Goal: Transaction & Acquisition: Purchase product/service

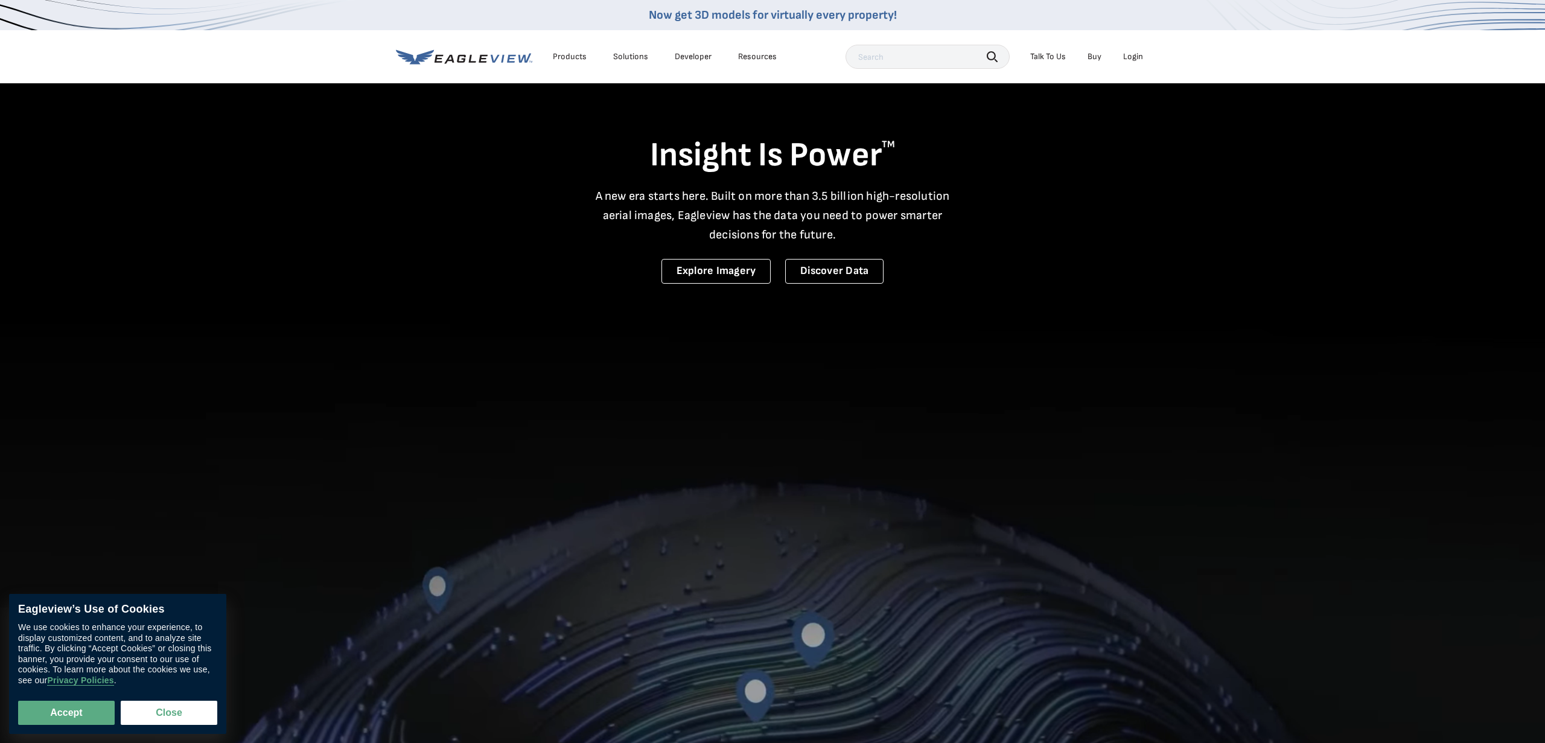
scroll to position [1, 0]
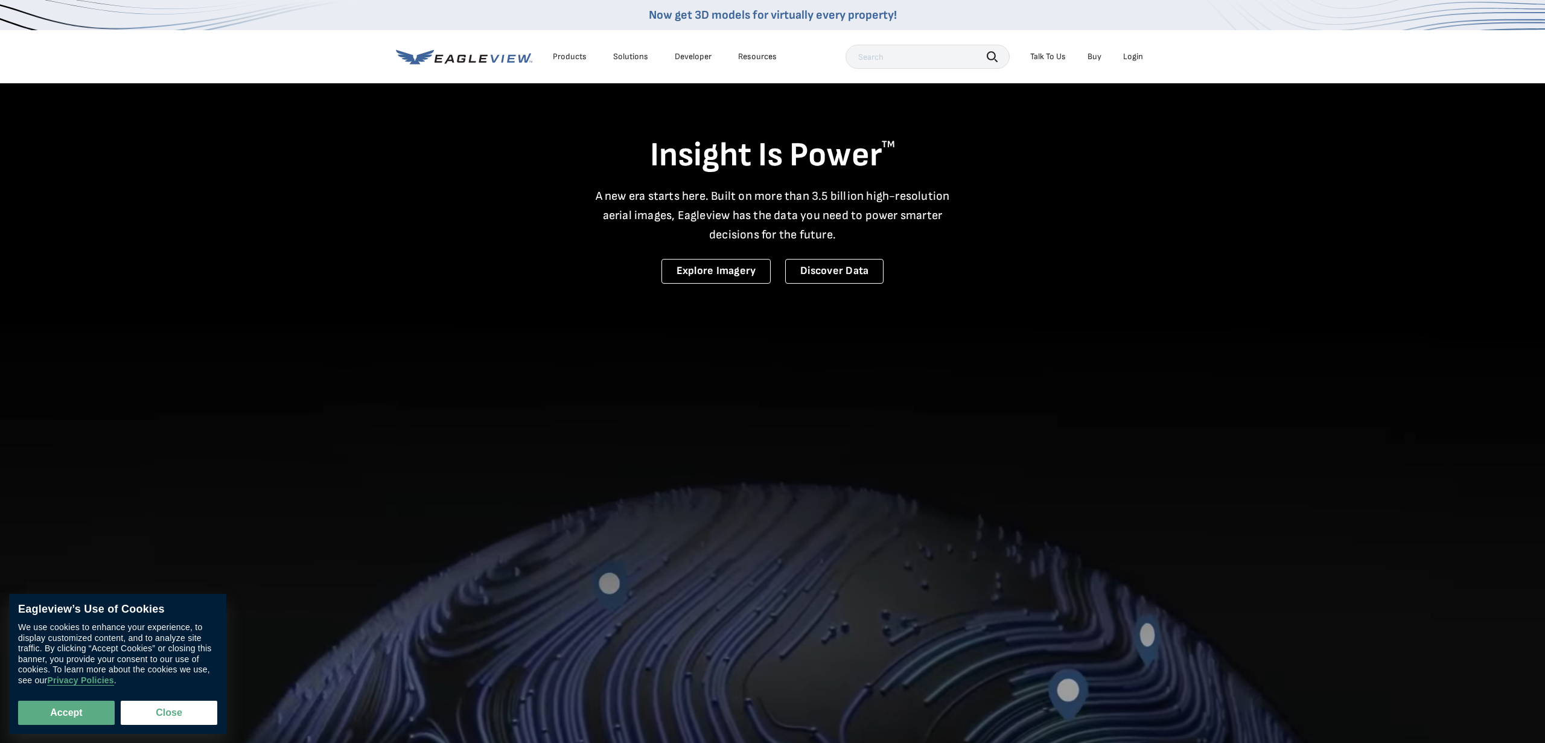
click at [1134, 59] on div "Login" at bounding box center [1133, 56] width 20 height 11
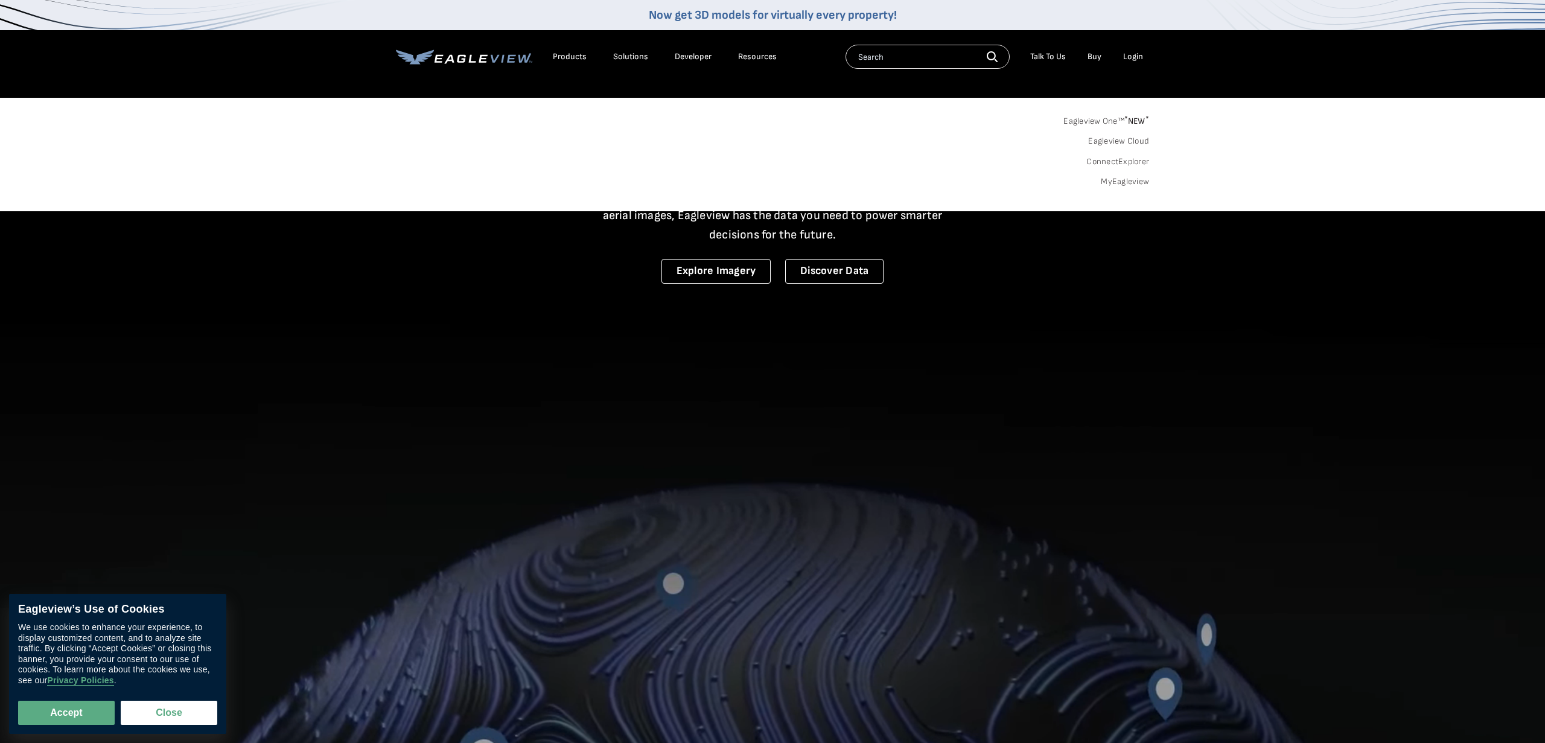
scroll to position [0, 0]
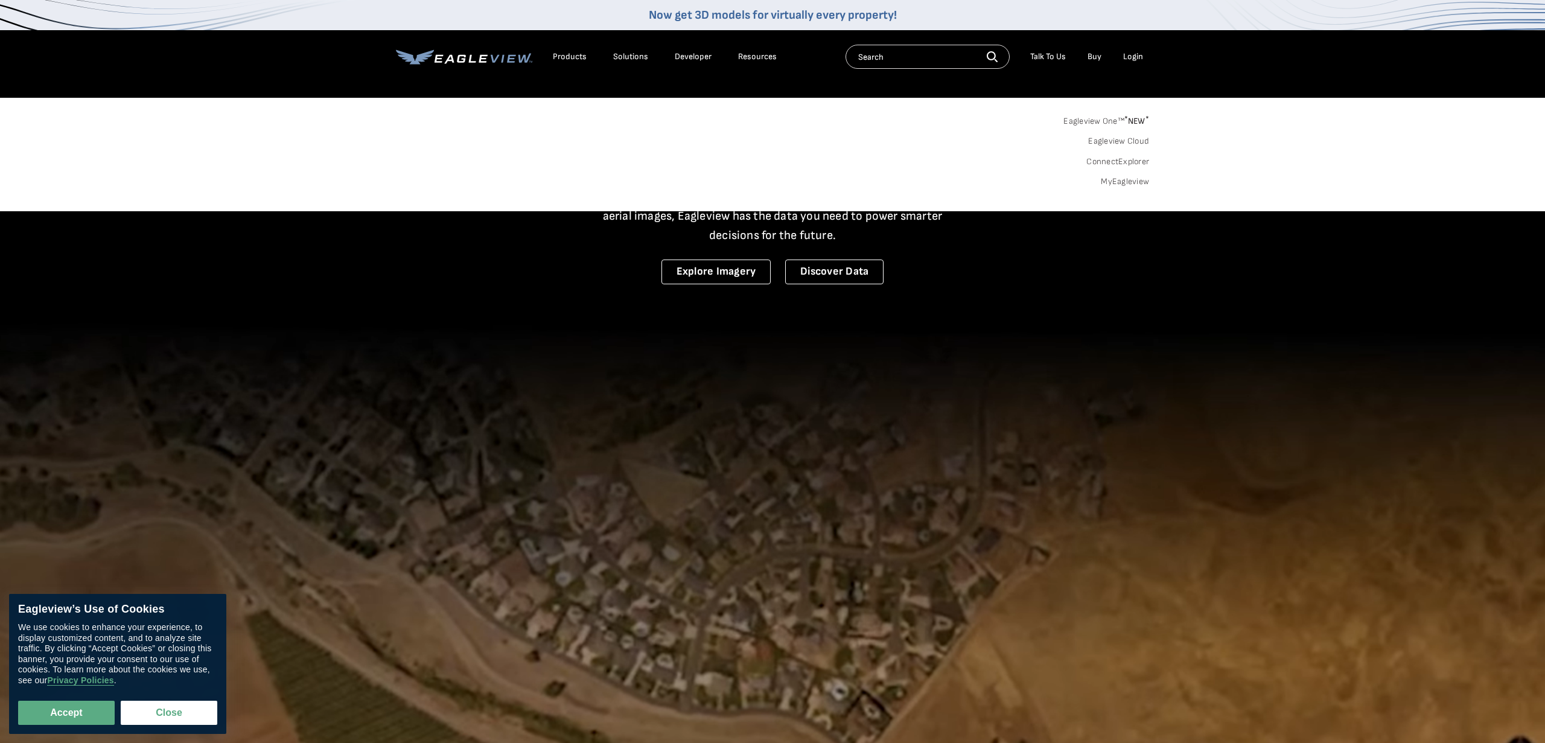
click at [1138, 60] on div "Login" at bounding box center [1133, 56] width 20 height 11
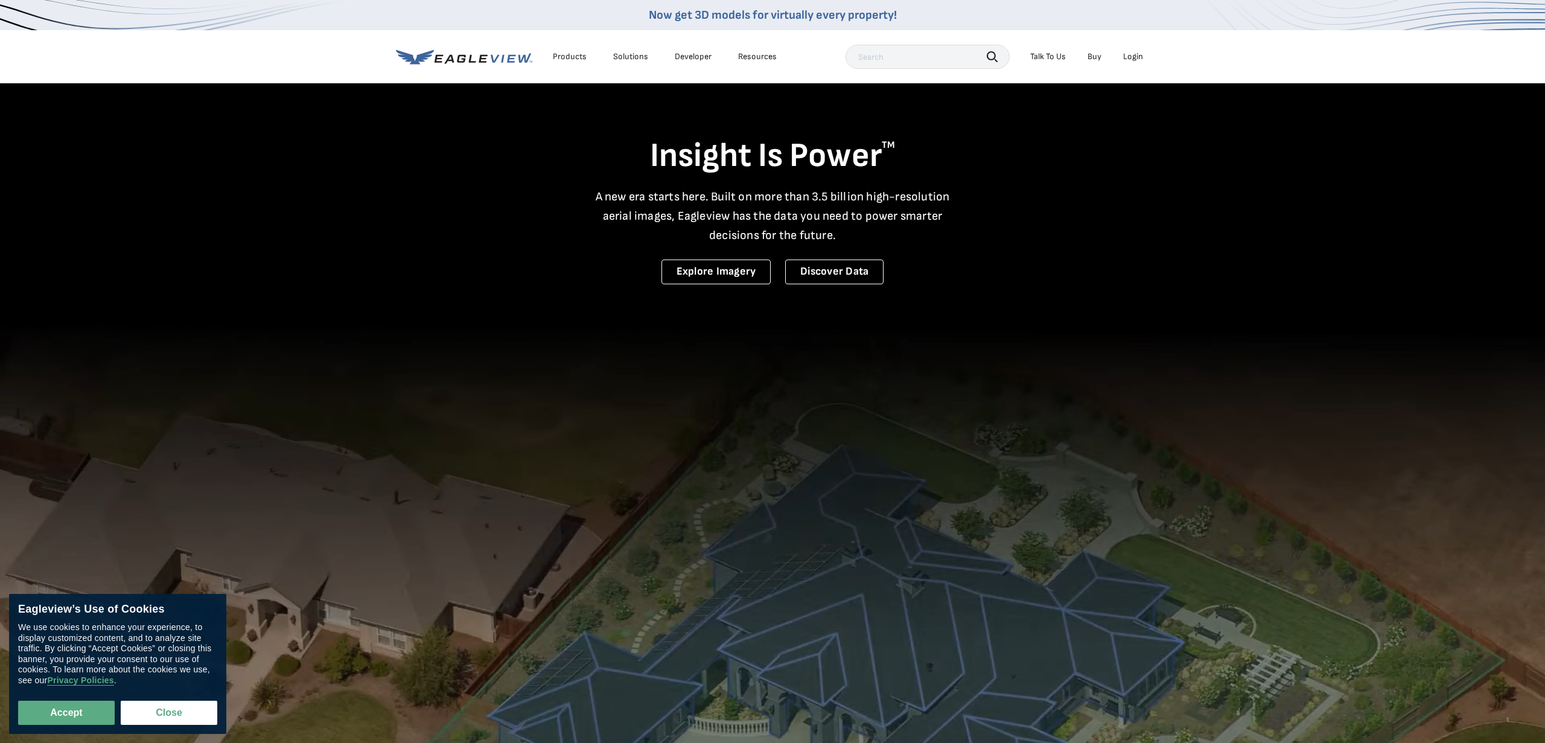
click at [1138, 60] on div "Login" at bounding box center [1133, 56] width 20 height 11
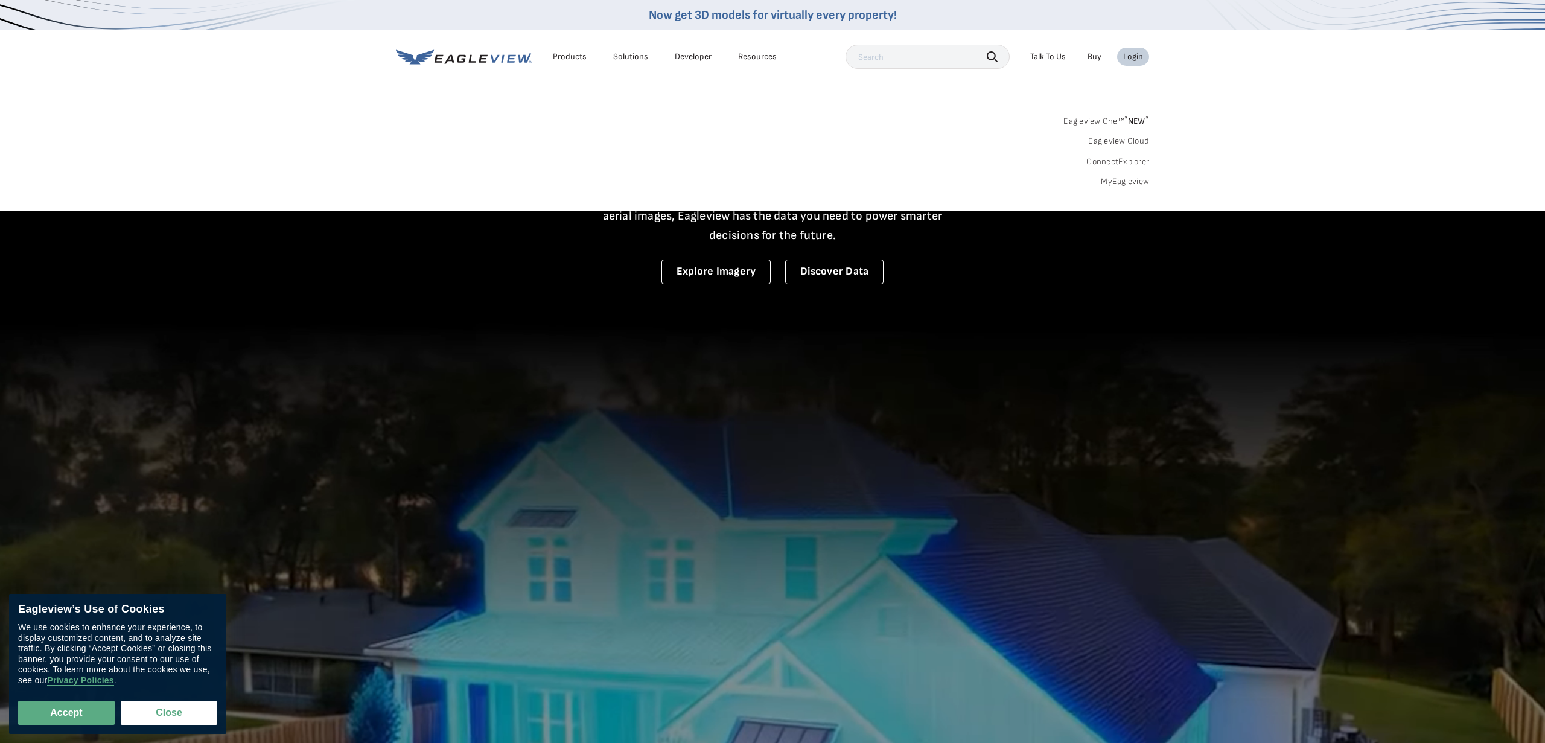
click at [1118, 185] on link "MyEagleview" at bounding box center [1125, 181] width 48 height 11
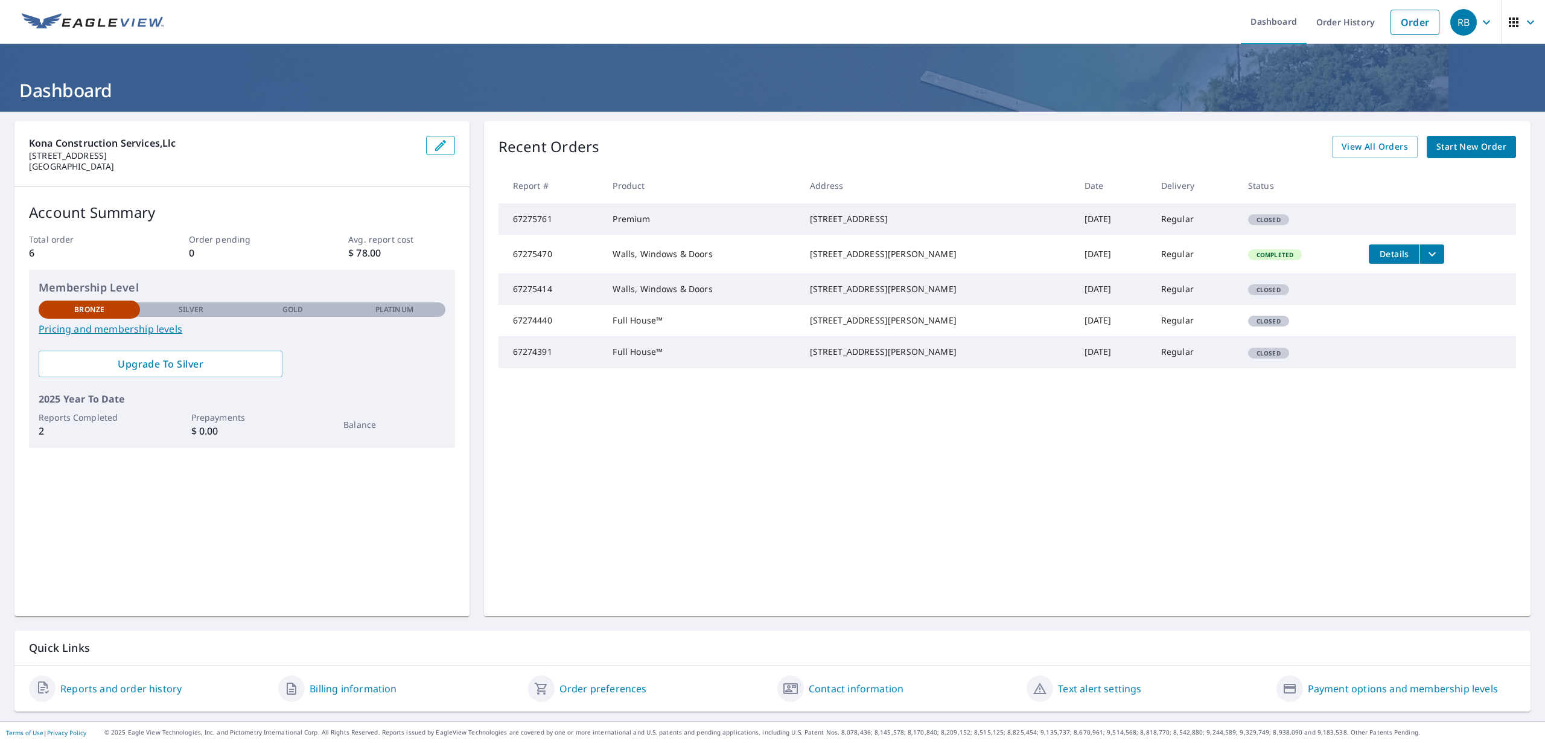
click at [1456, 147] on span "Start New Order" at bounding box center [1471, 146] width 70 height 15
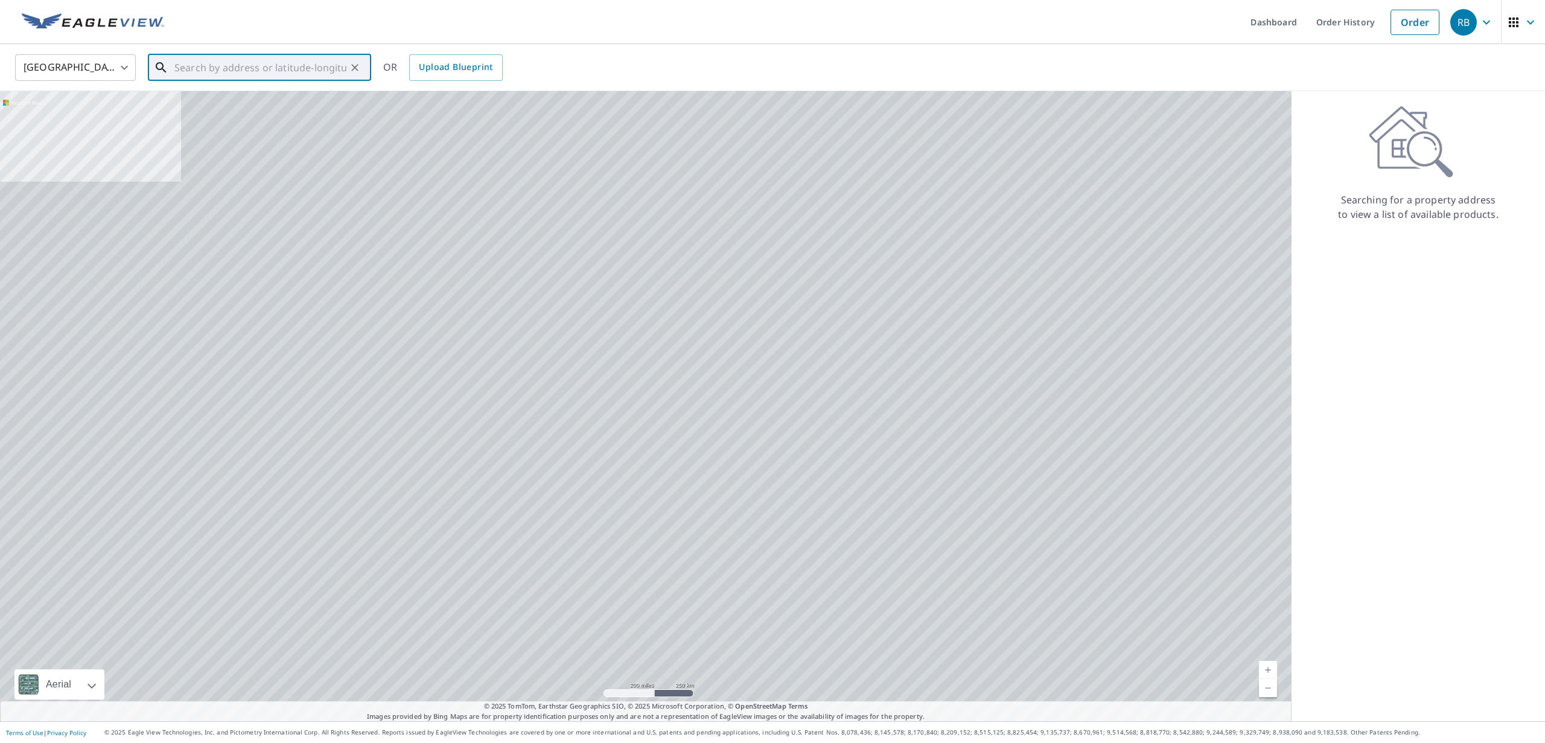
click at [205, 66] on input "text" at bounding box center [260, 68] width 172 height 34
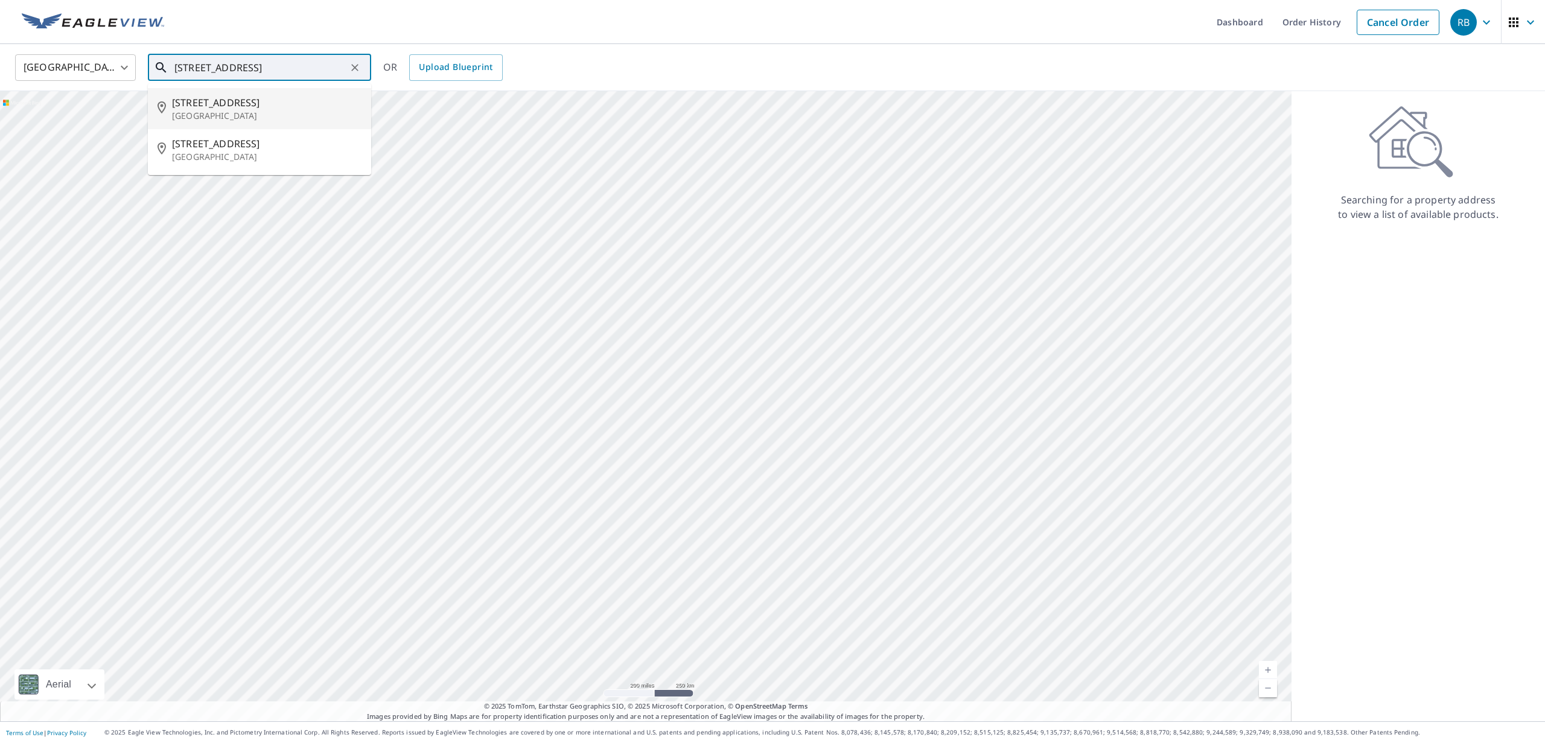
click at [211, 106] on span "[STREET_ADDRESS]" at bounding box center [267, 102] width 190 height 14
type input "[STREET_ADDRESS]"
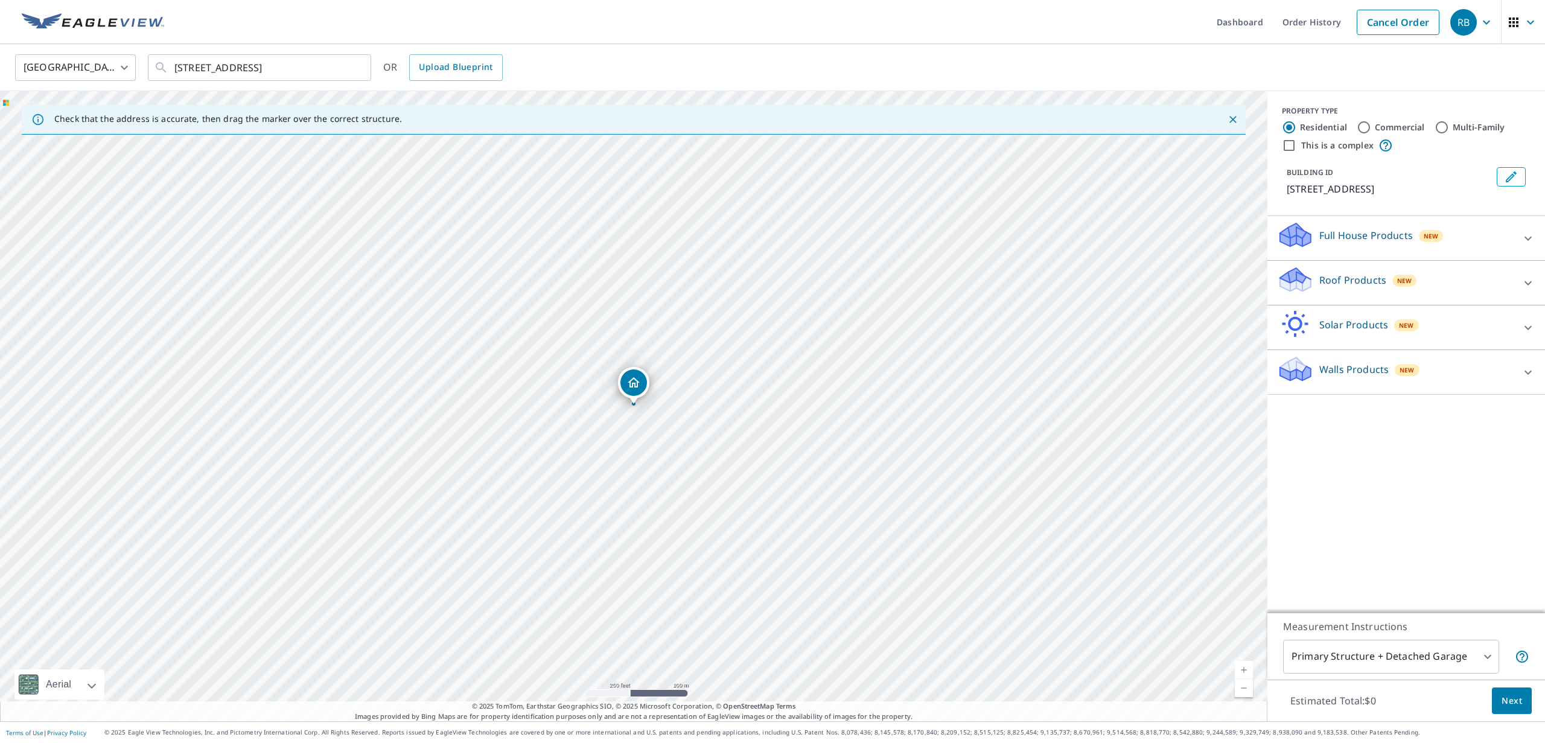
click at [1360, 279] on p "Roof Products" at bounding box center [1352, 280] width 67 height 14
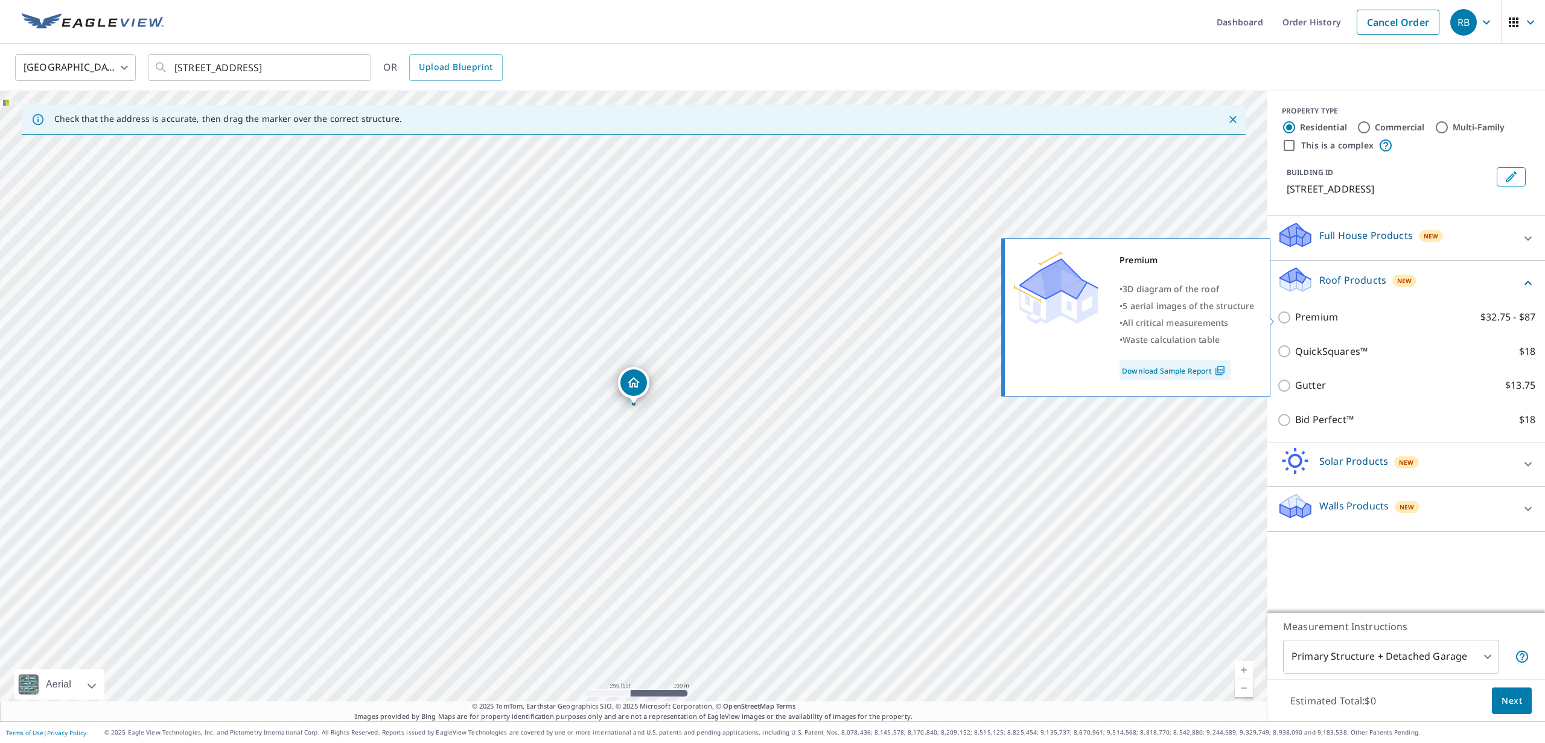
click at [1281, 319] on input "Premium $32.75 - $87" at bounding box center [1286, 317] width 18 height 14
checkbox input "true"
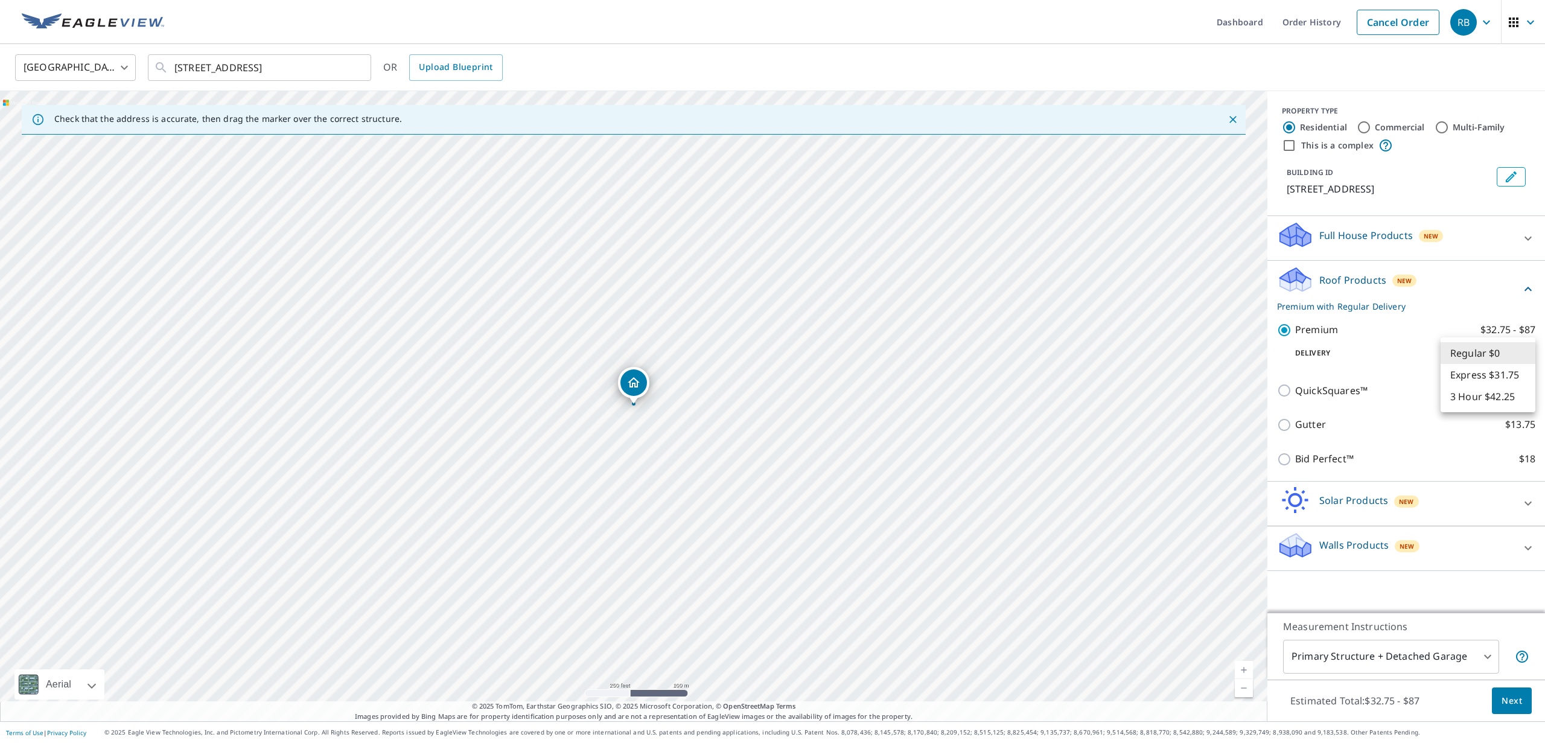
click at [1522, 355] on body "RB RB Dashboard Order History Cancel Order RB [GEOGRAPHIC_DATA] [GEOGRAPHIC_DAT…" at bounding box center [772, 371] width 1545 height 743
click at [1520, 355] on li "Regular $0" at bounding box center [1488, 353] width 95 height 22
click at [1503, 631] on p "Measurement Instructions" at bounding box center [1406, 626] width 246 height 14
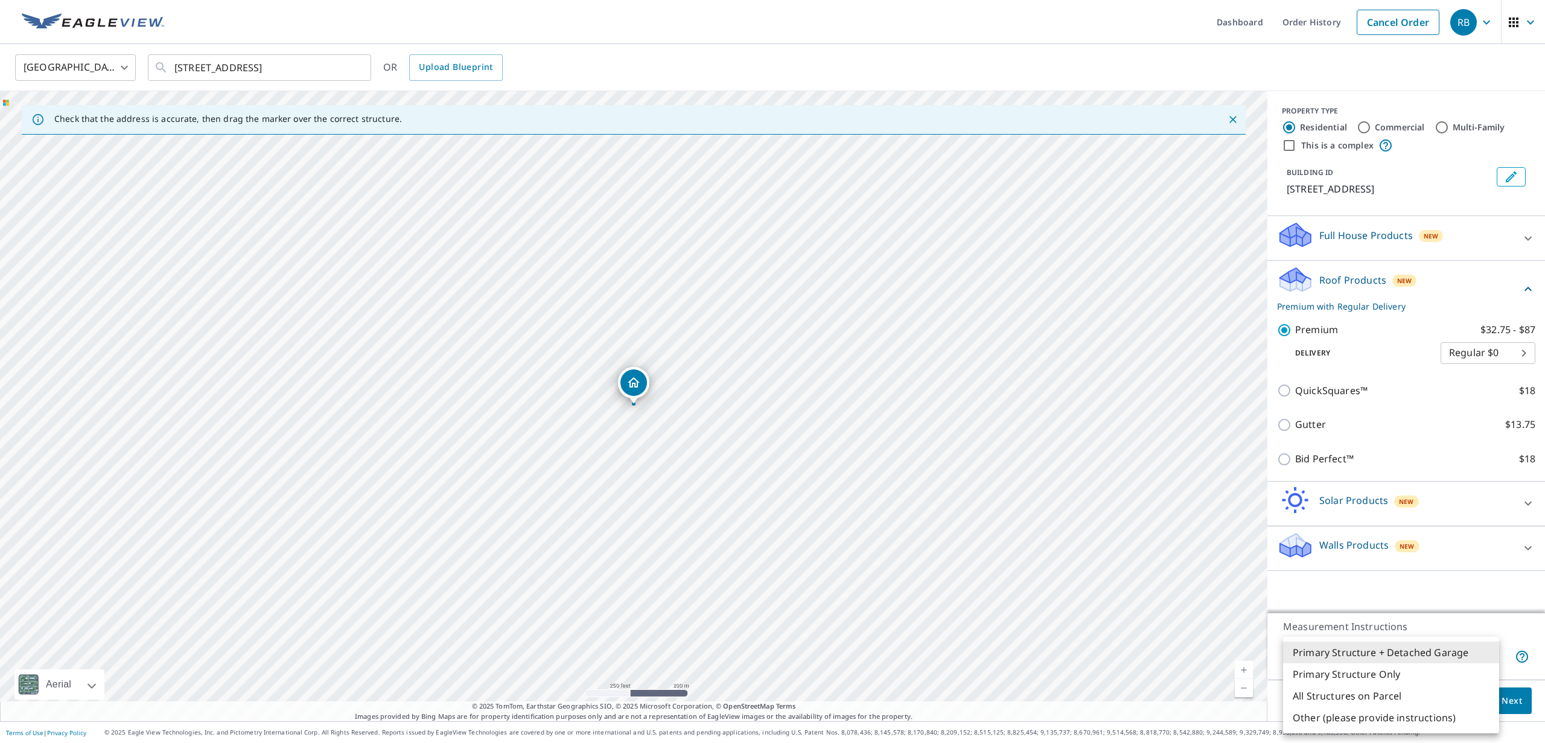
click at [1485, 650] on body "RB RB Dashboard Order History Cancel Order RB [GEOGRAPHIC_DATA] [GEOGRAPHIC_DAT…" at bounding box center [772, 371] width 1545 height 743
click at [1449, 671] on li "Primary Structure Only" at bounding box center [1391, 674] width 216 height 22
type input "2"
click at [1511, 691] on button "Next" at bounding box center [1512, 700] width 40 height 27
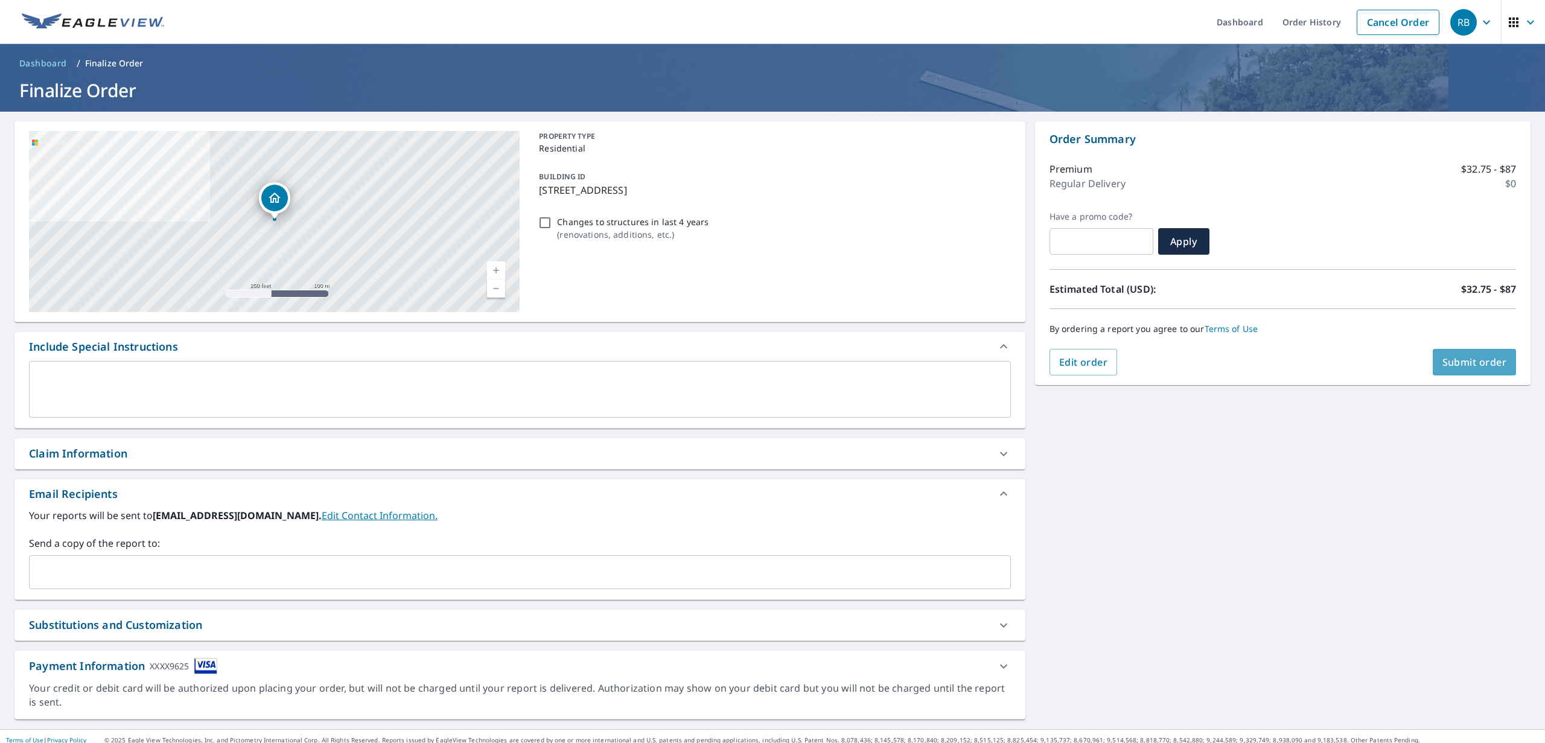
click at [1489, 362] on span "Submit order" at bounding box center [1475, 362] width 65 height 13
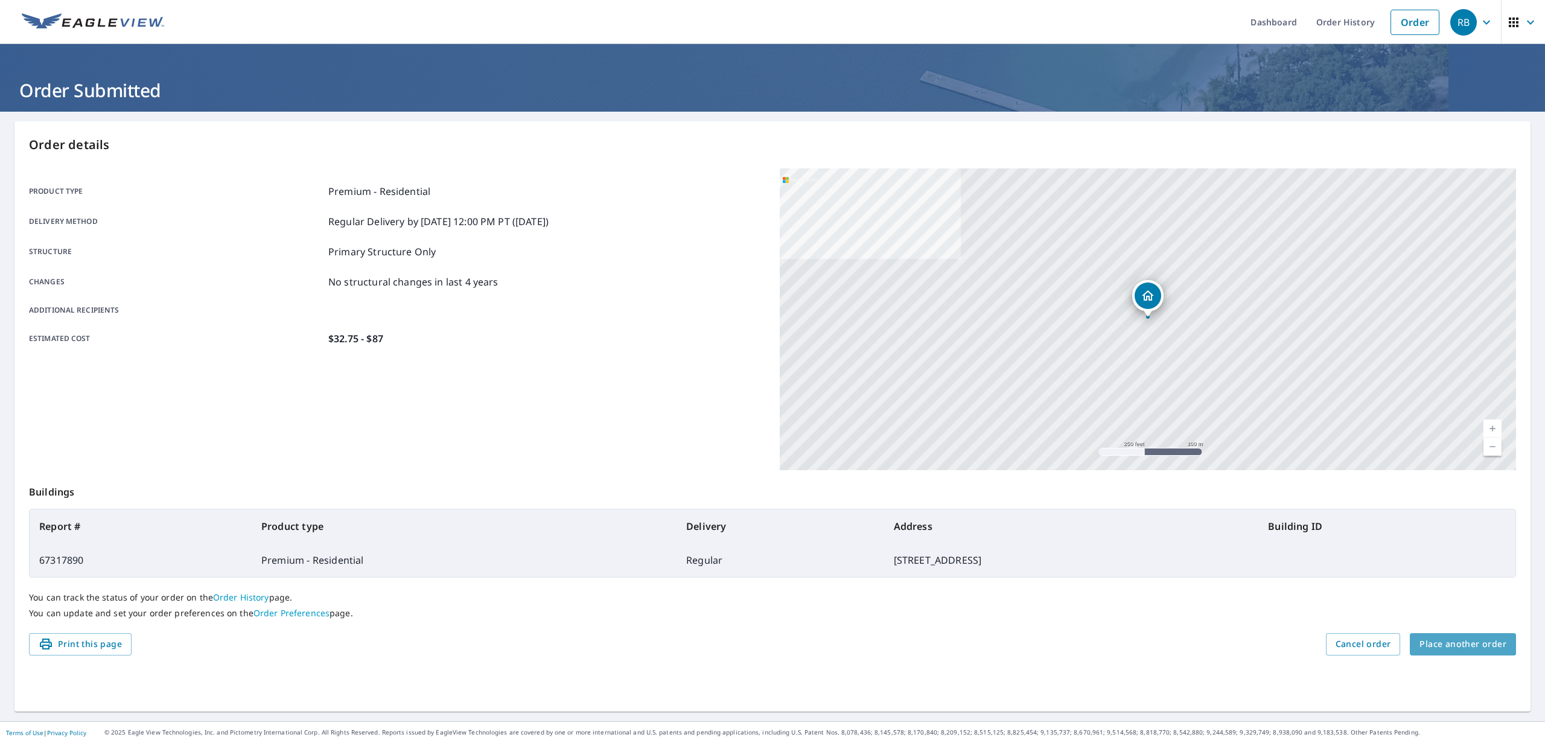
click at [1473, 651] on button "Place another order" at bounding box center [1463, 644] width 106 height 22
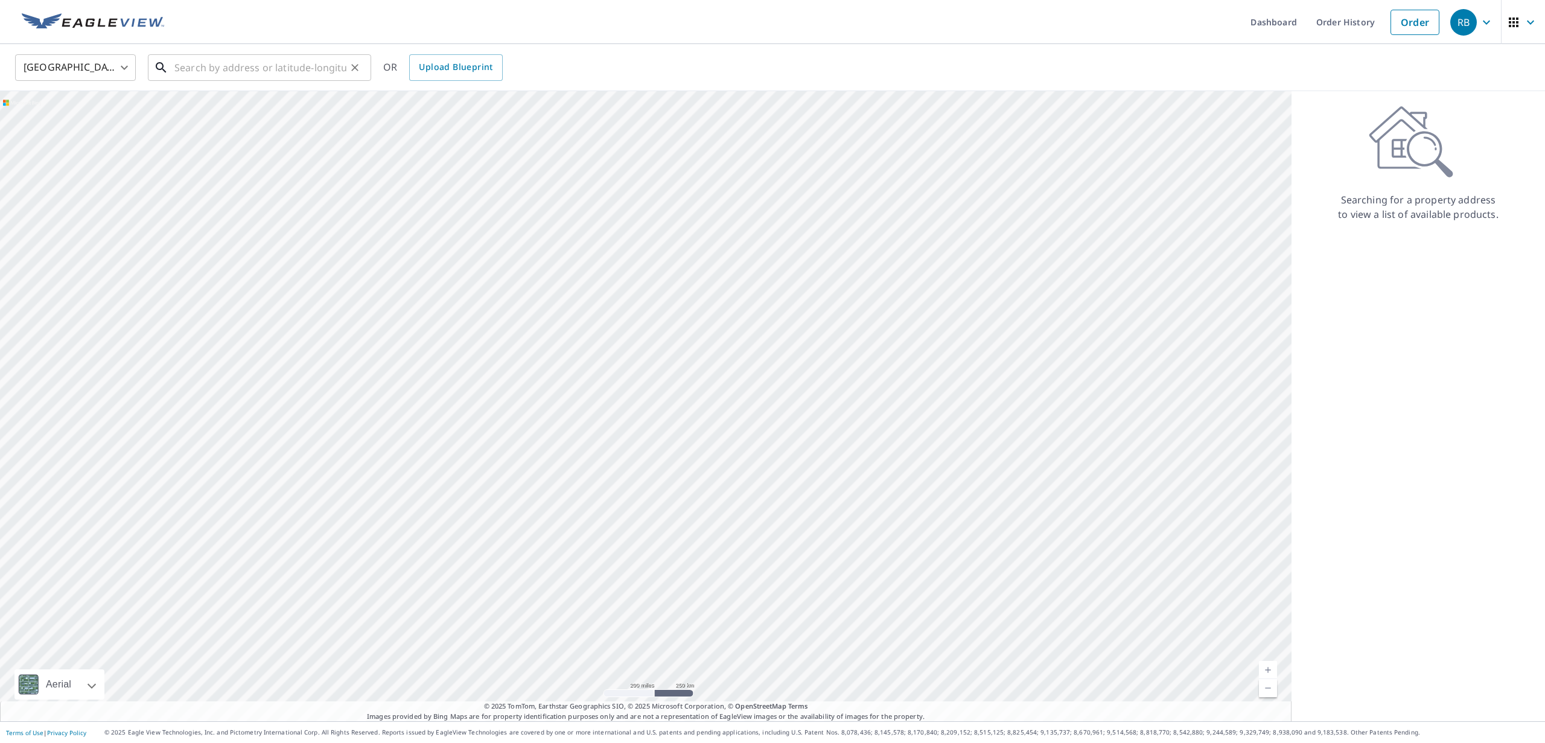
click at [269, 77] on input "text" at bounding box center [260, 68] width 172 height 34
click at [1341, 27] on link "Order History" at bounding box center [1346, 22] width 78 height 44
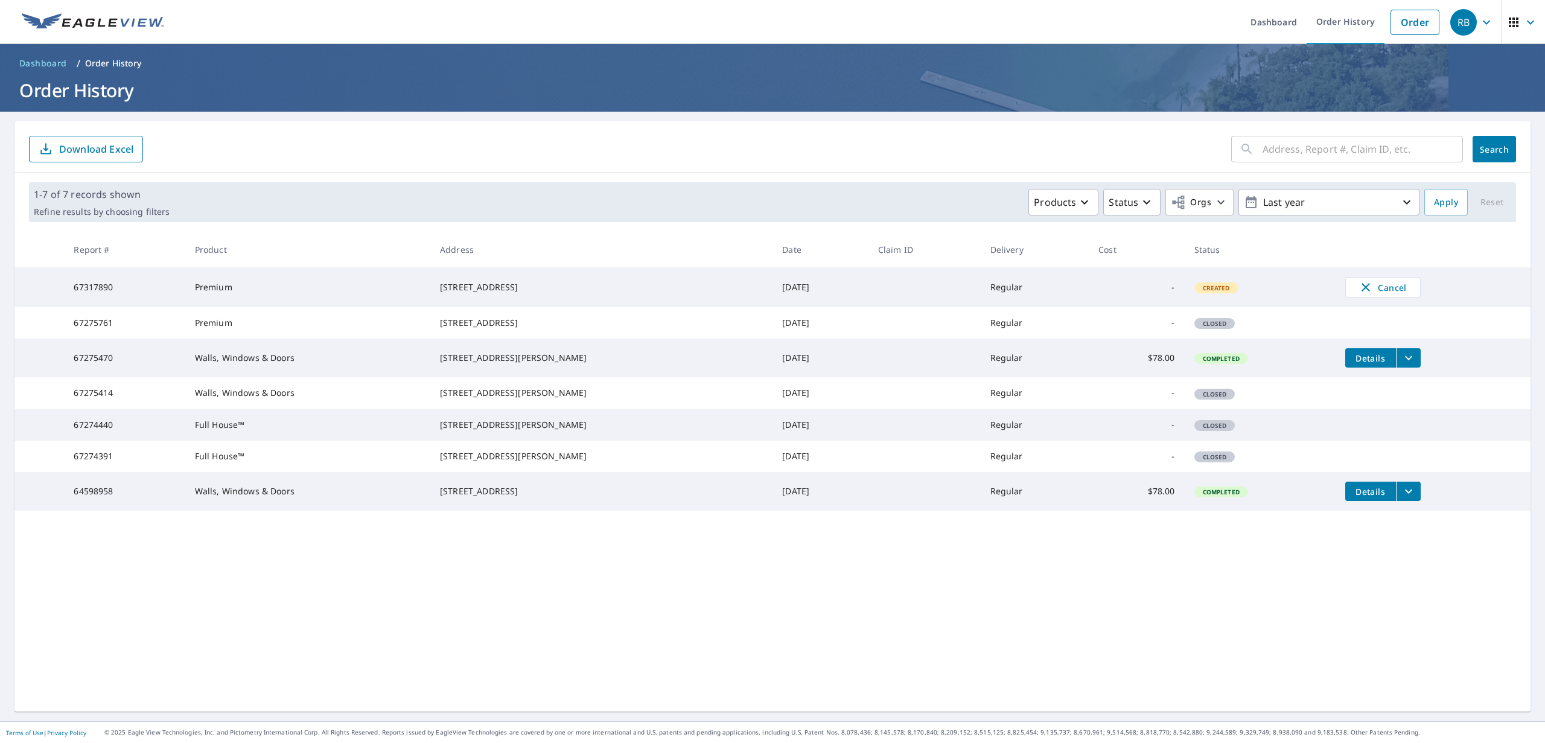
click at [212, 338] on td "Premium" at bounding box center [307, 322] width 245 height 31
click at [425, 338] on td "Premium" at bounding box center [307, 322] width 245 height 31
click at [492, 329] on div "[STREET_ADDRESS]" at bounding box center [601, 323] width 323 height 12
click at [773, 339] on td "[DATE]" at bounding box center [820, 322] width 95 height 31
click at [910, 330] on td at bounding box center [925, 322] width 112 height 31
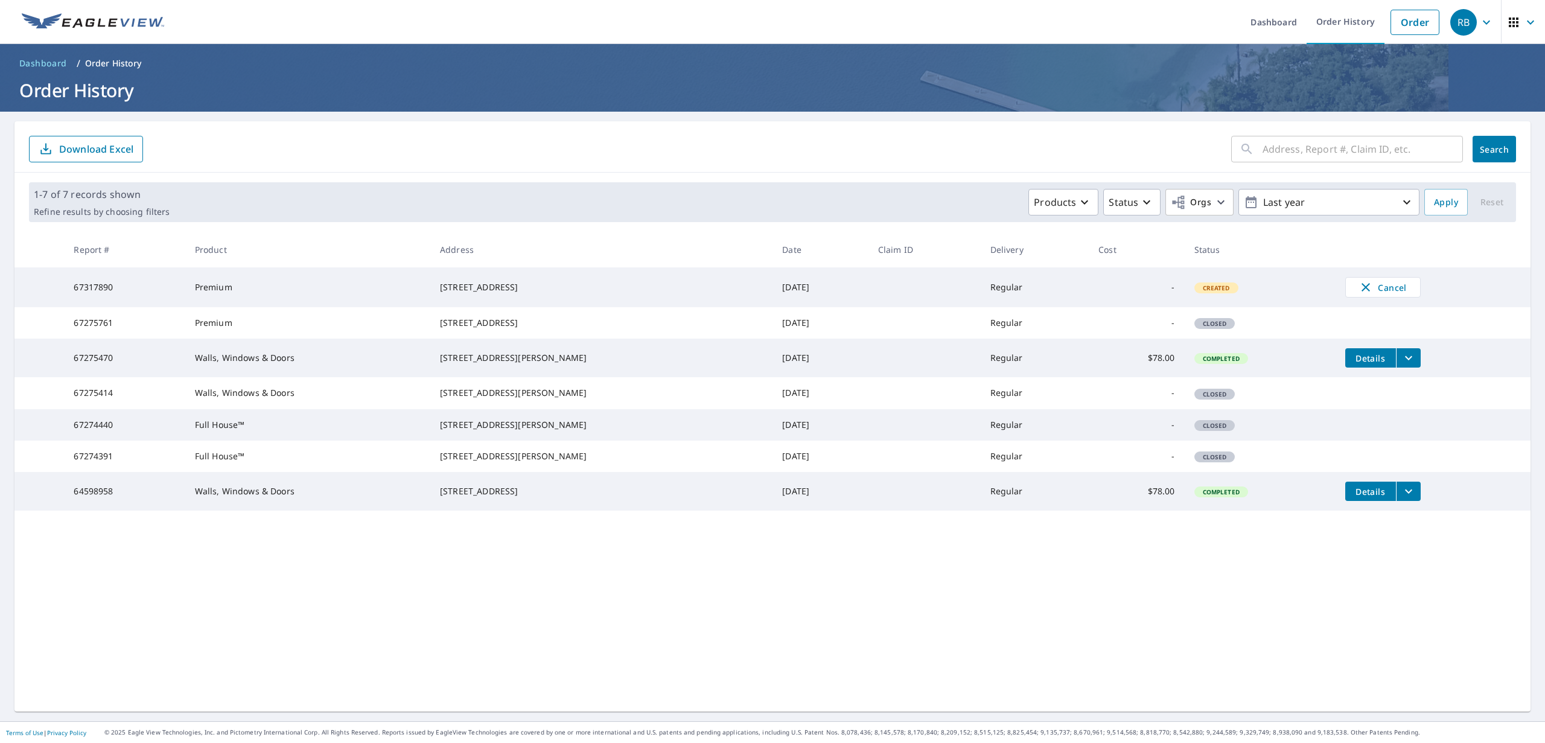
click at [1089, 335] on td "-" at bounding box center [1136, 322] width 95 height 31
click at [1224, 339] on td "Closed" at bounding box center [1260, 322] width 151 height 31
click at [1233, 337] on td "Closed" at bounding box center [1260, 322] width 151 height 31
drag, startPoint x: 1226, startPoint y: 337, endPoint x: 1031, endPoint y: 324, distance: 195.4
click at [1152, 335] on tr "67275761 Premium [STREET_ADDRESS] [DATE] Regular - Closed" at bounding box center [772, 322] width 1516 height 31
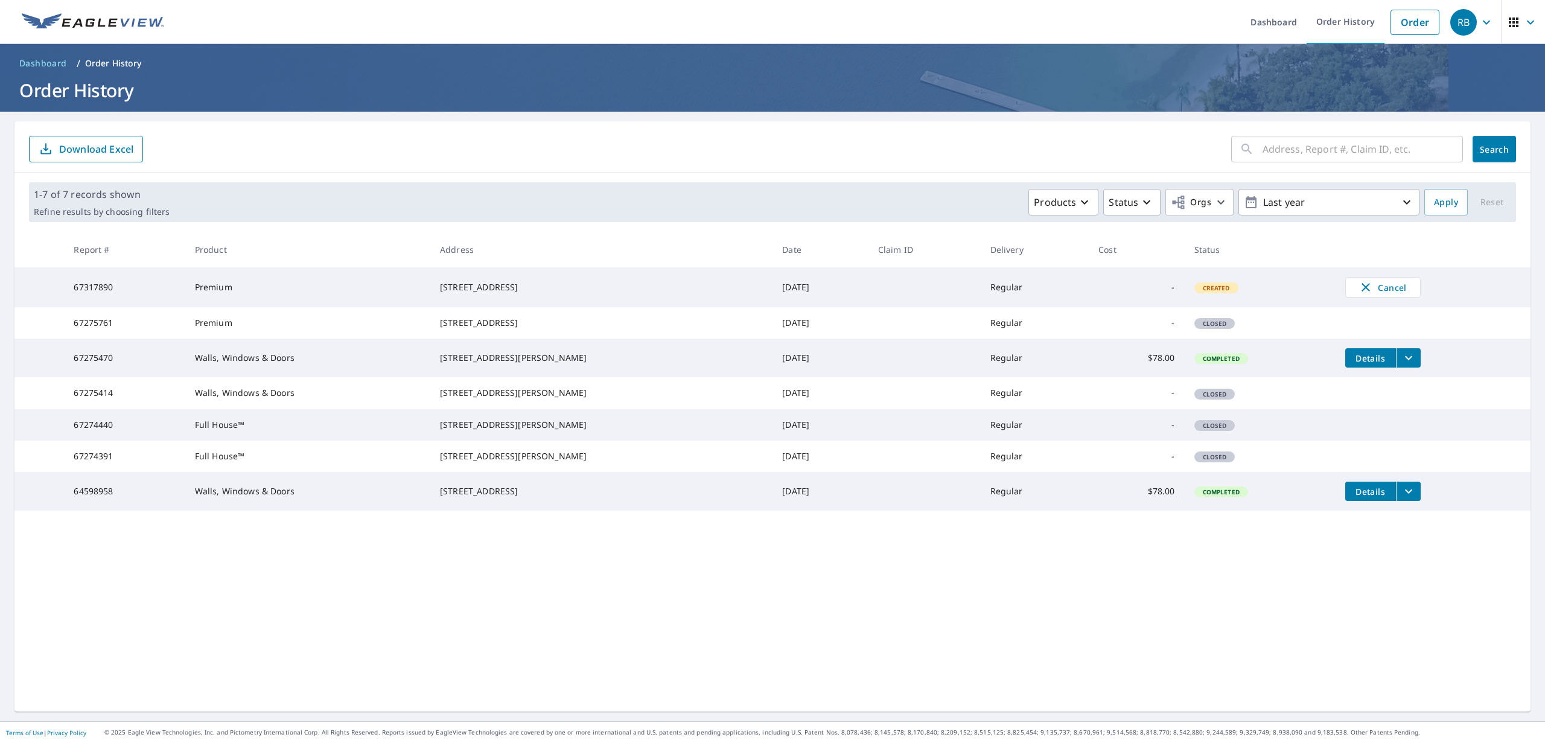
click at [449, 325] on td "[STREET_ADDRESS]" at bounding box center [601, 322] width 342 height 31
click at [1335, 149] on input "text" at bounding box center [1363, 149] width 200 height 34
type input "304 Fir"
click button "Search" at bounding box center [1494, 149] width 43 height 27
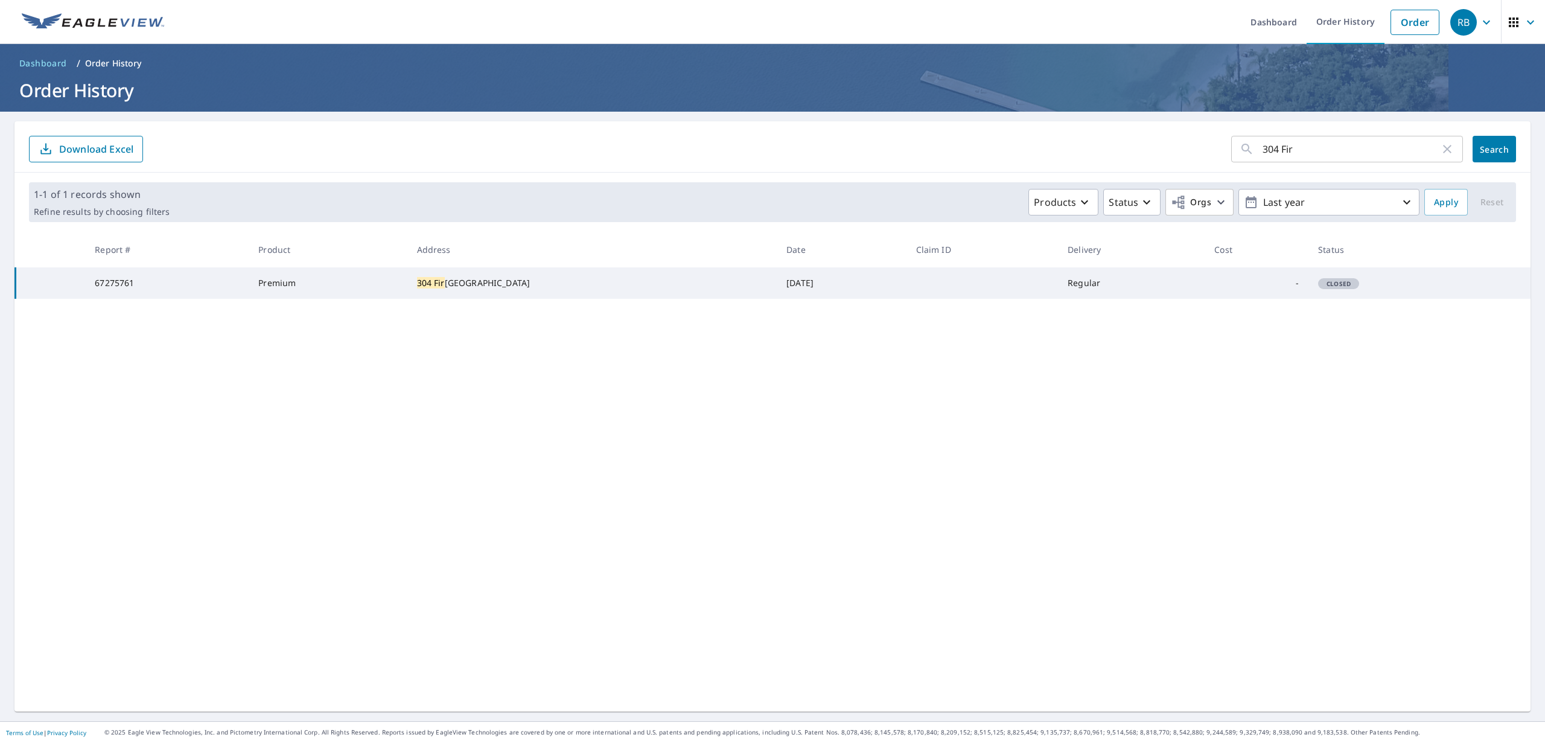
click at [1343, 289] on div "Closed" at bounding box center [1338, 283] width 41 height 11
click at [1344, 288] on span "Closed" at bounding box center [1338, 283] width 39 height 8
click at [1242, 292] on td "-" at bounding box center [1257, 282] width 104 height 31
click at [1140, 283] on td "Regular" at bounding box center [1131, 282] width 147 height 31
click at [1098, 278] on td "Regular" at bounding box center [1131, 282] width 147 height 31
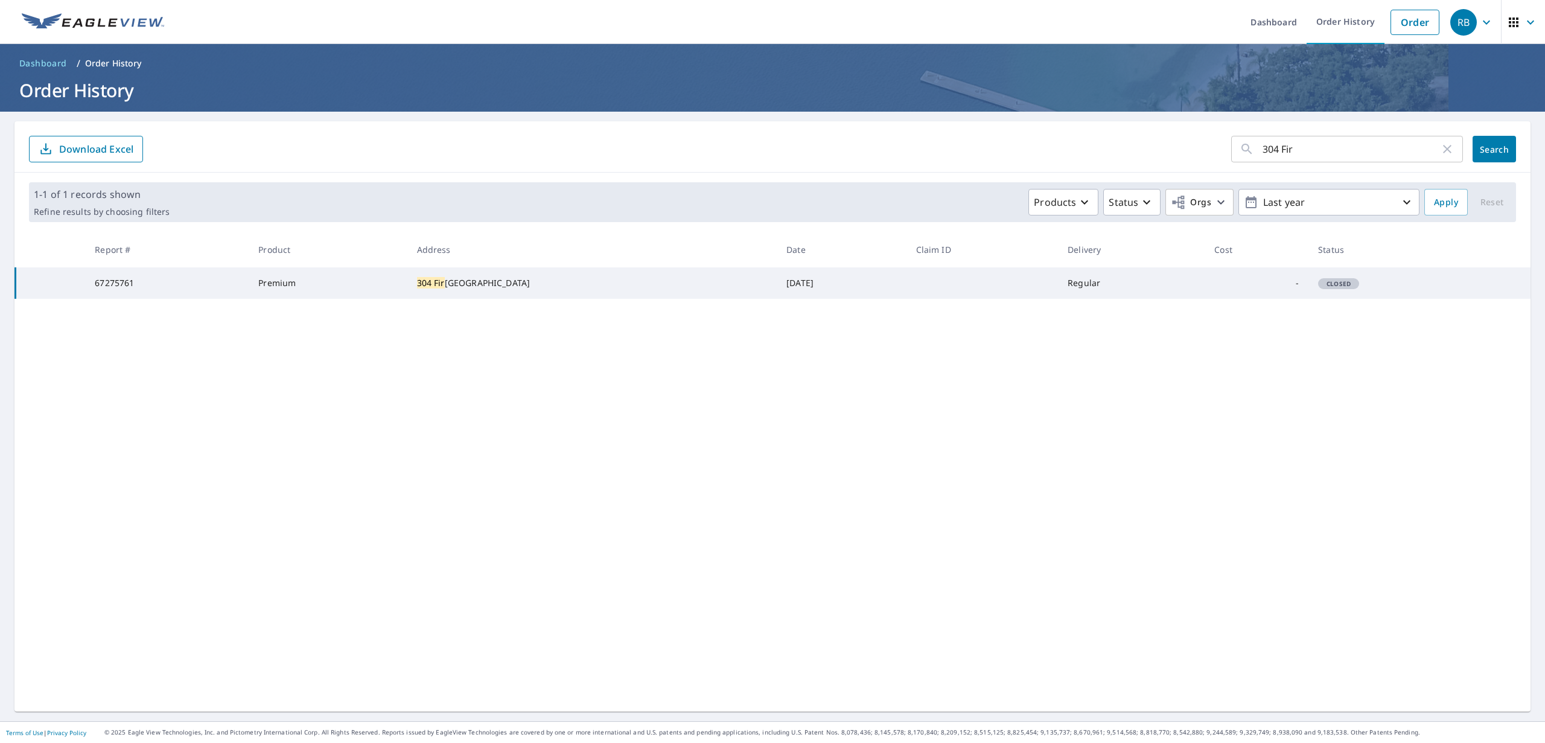
drag, startPoint x: 1024, startPoint y: 286, endPoint x: 1120, endPoint y: 225, distance: 114.0
click at [1027, 284] on td at bounding box center [983, 282] width 152 height 31
click at [1149, 203] on icon "button" at bounding box center [1147, 202] width 14 height 14
click at [1040, 419] on div "304 Fir ​ Search Download Excel 1-1 of 1 records shown Refine results by choosi…" at bounding box center [772, 416] width 1516 height 590
click at [1448, 153] on icon "button" at bounding box center [1447, 149] width 14 height 14
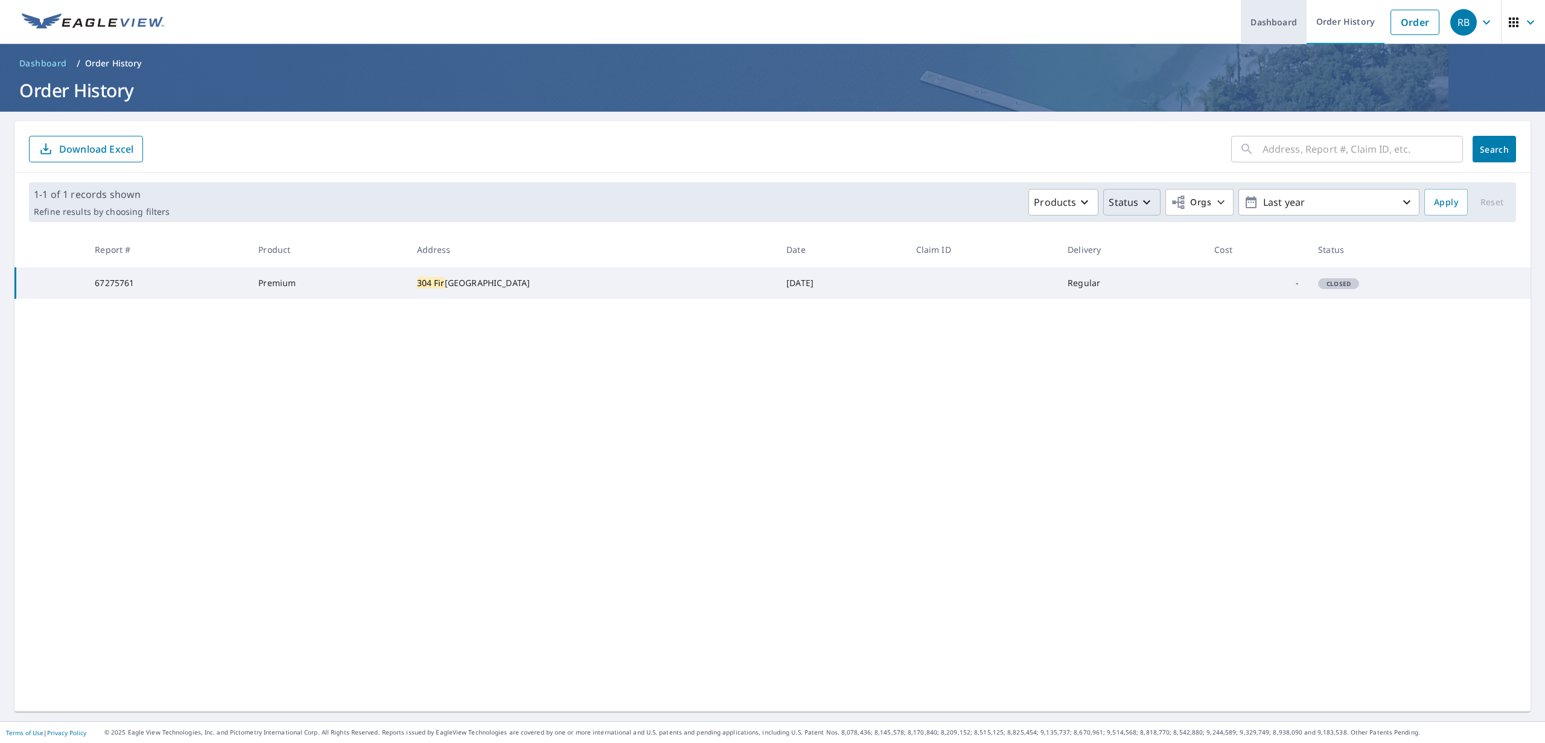
click at [1287, 29] on link "Dashboard" at bounding box center [1274, 22] width 66 height 44
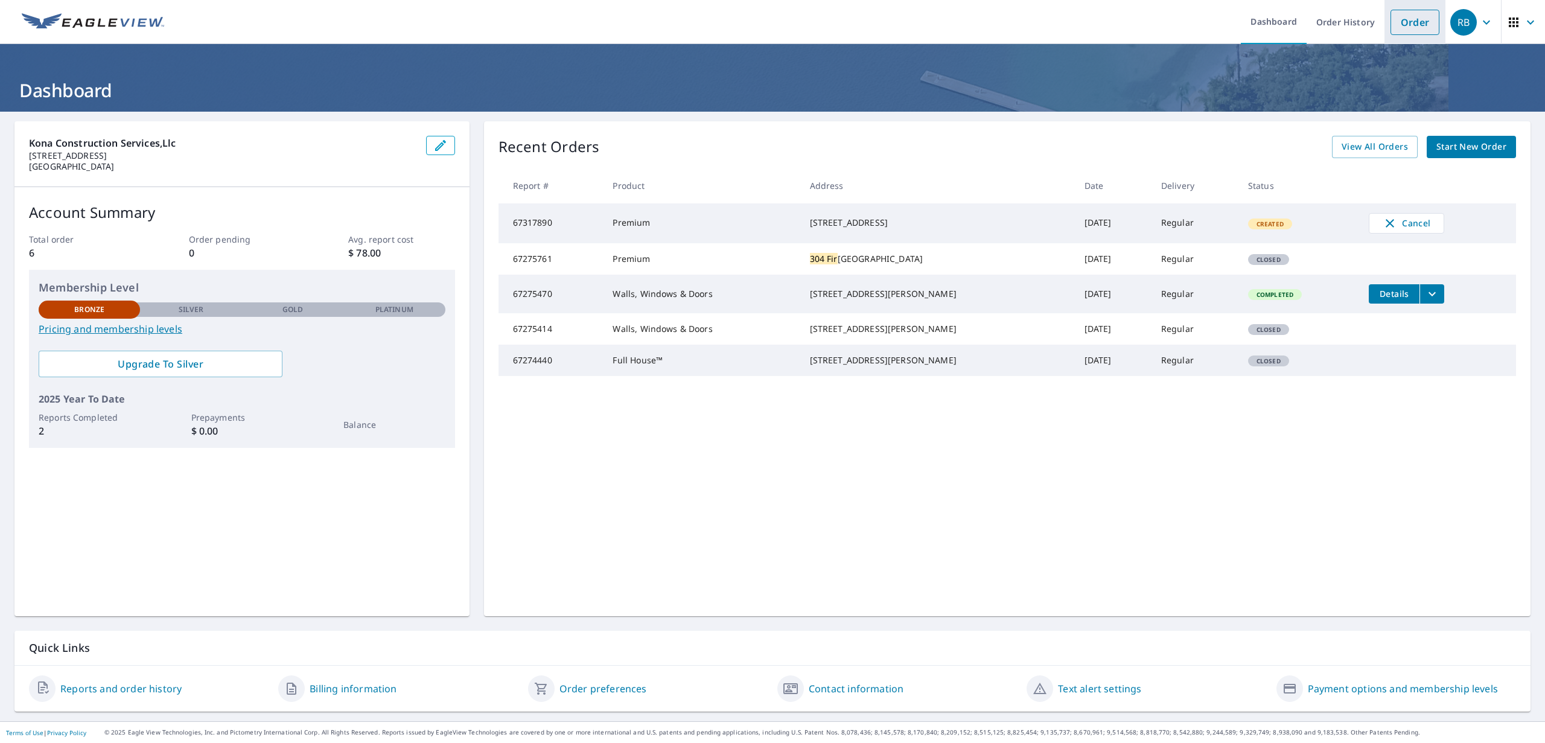
click at [1406, 34] on link "Order" at bounding box center [1415, 22] width 49 height 25
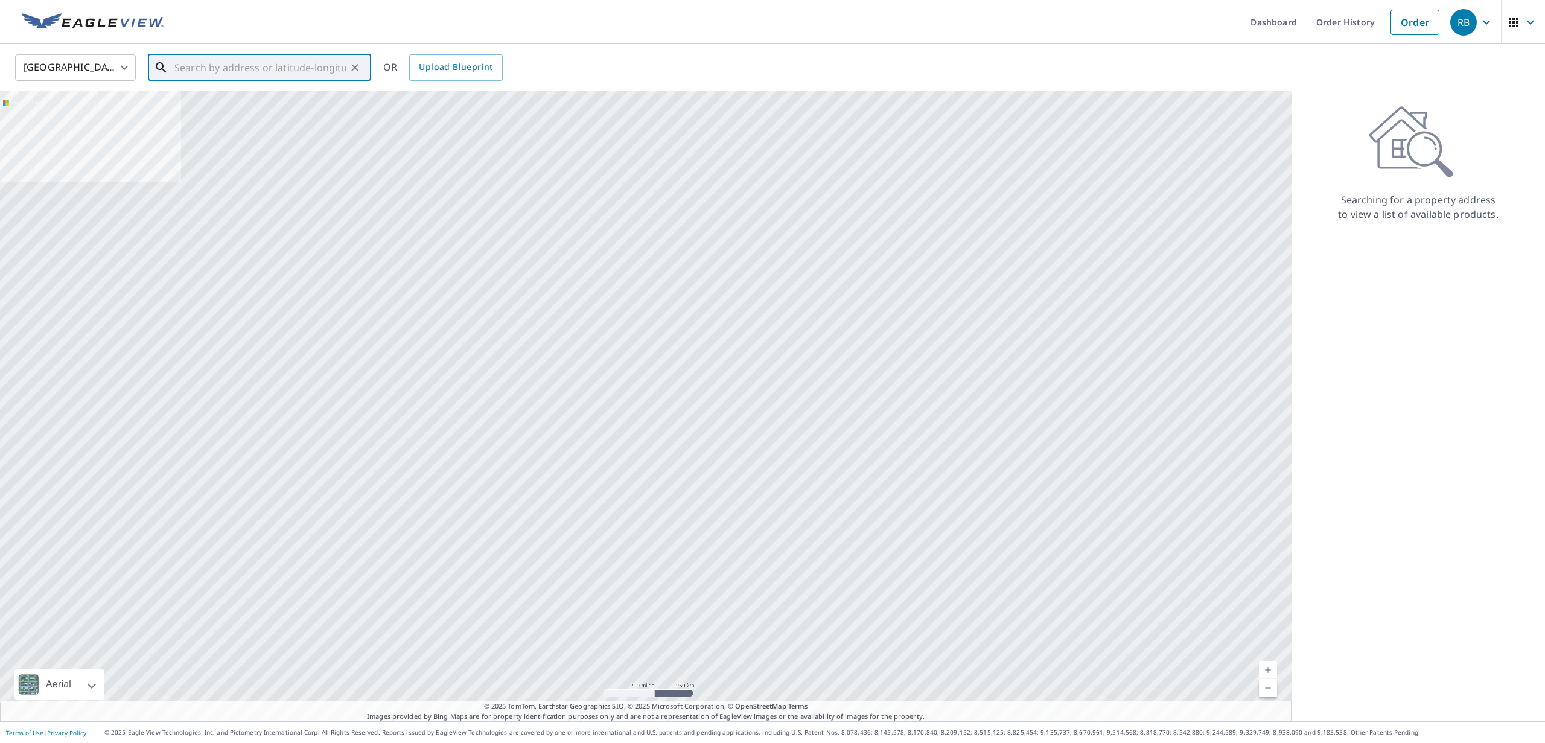
click at [290, 65] on input "text" at bounding box center [260, 68] width 172 height 34
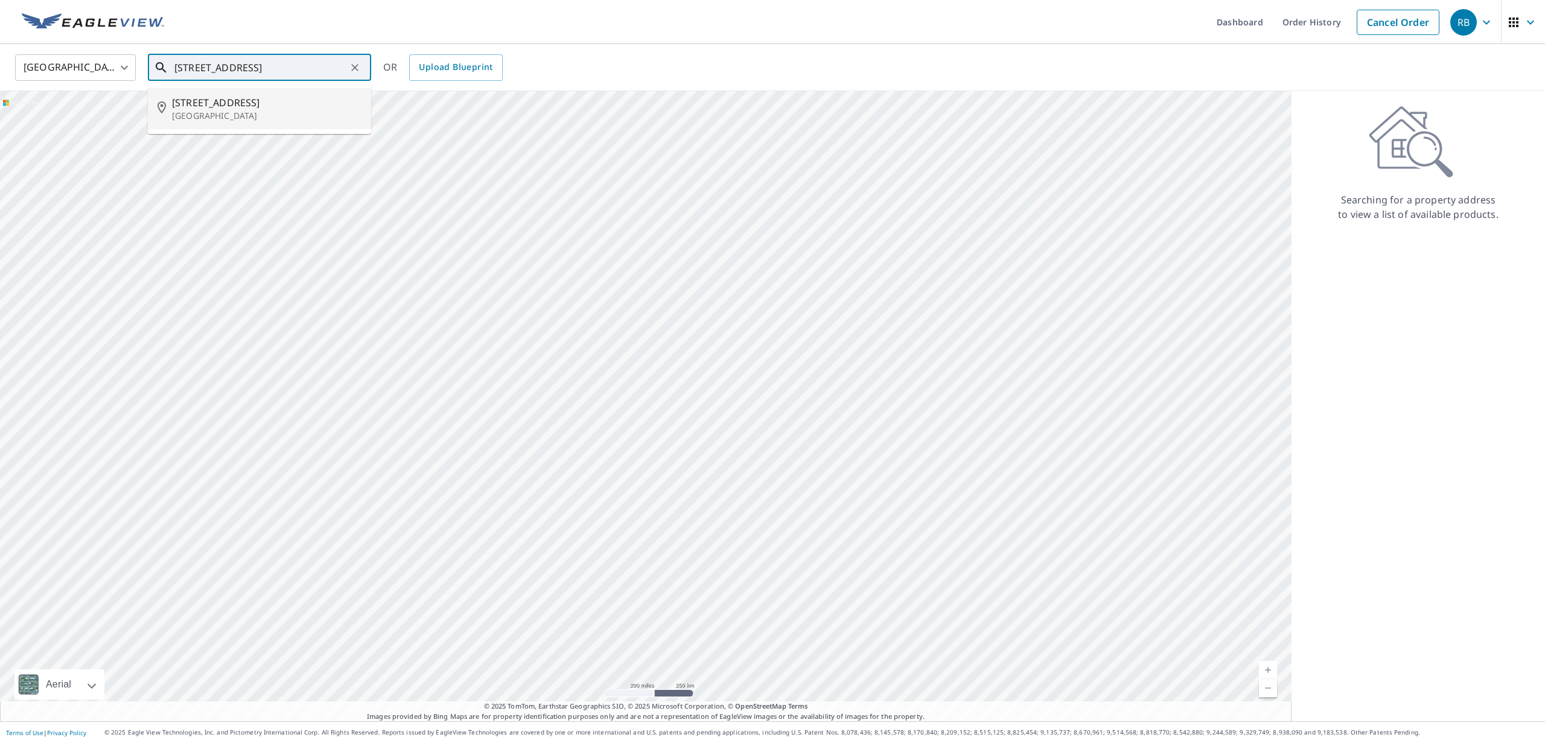
click at [275, 111] on p "[GEOGRAPHIC_DATA]" at bounding box center [267, 116] width 190 height 12
type input "[STREET_ADDRESS]"
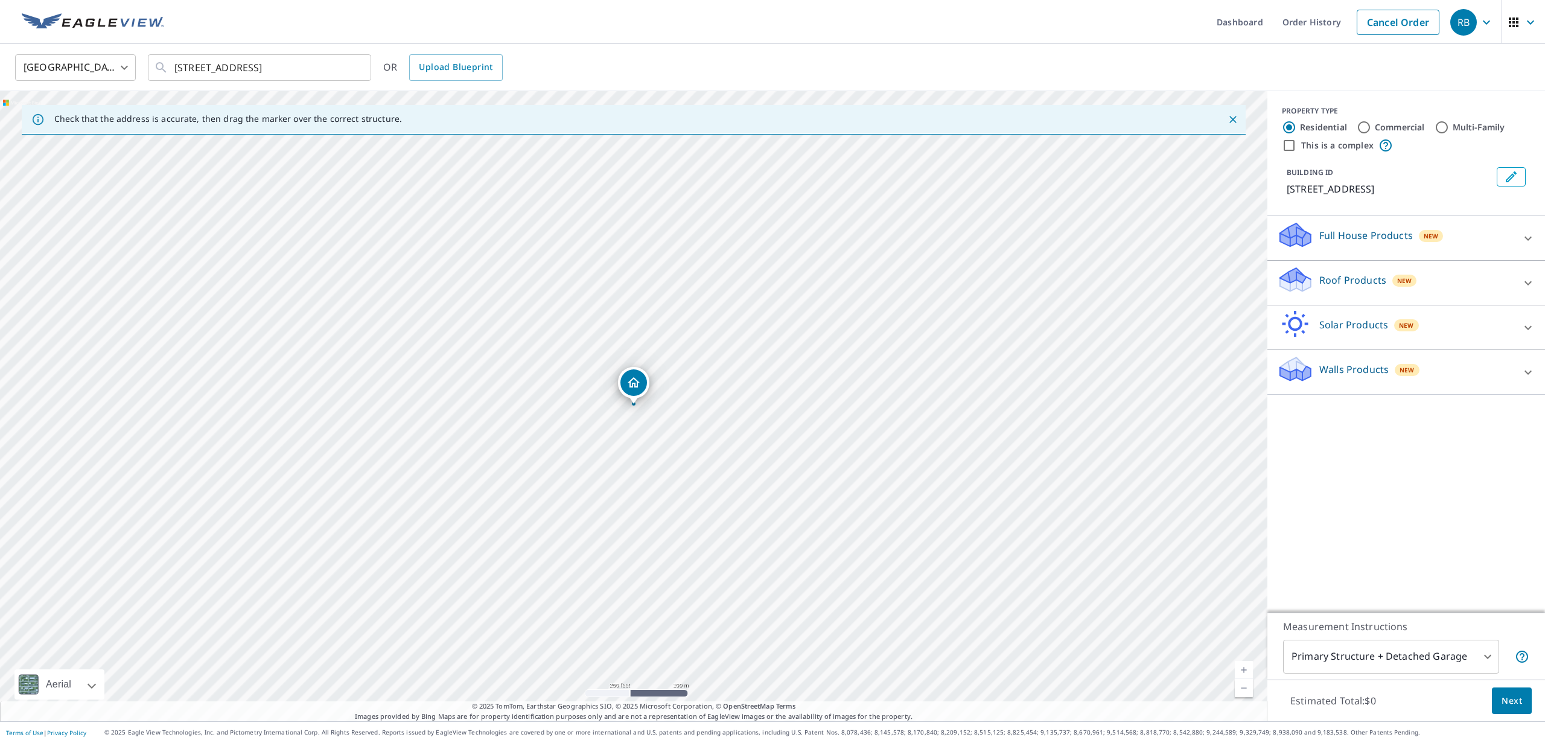
click at [1526, 283] on icon at bounding box center [1528, 283] width 14 height 14
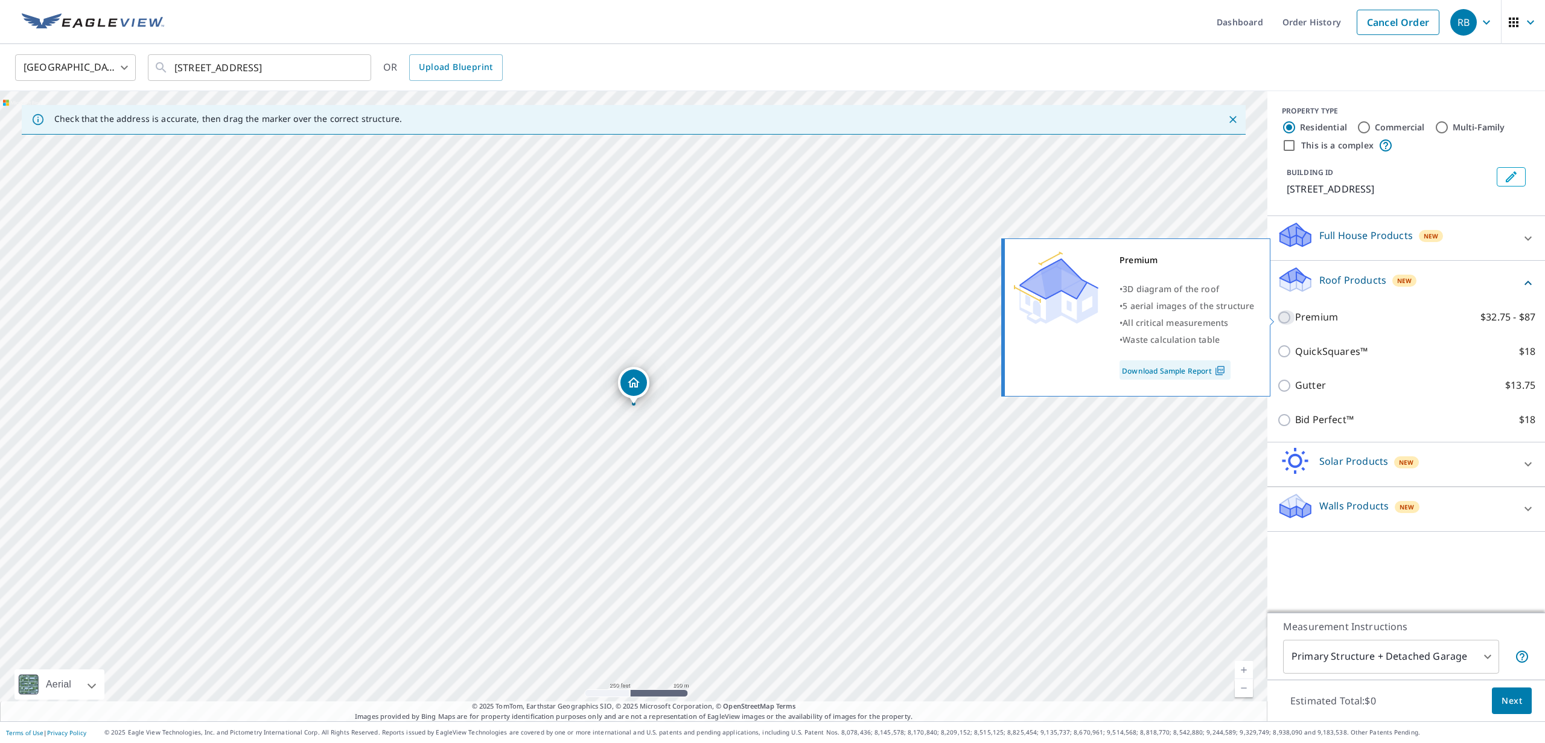
click at [1287, 321] on input "Premium $32.75 - $87" at bounding box center [1286, 317] width 18 height 14
checkbox input "true"
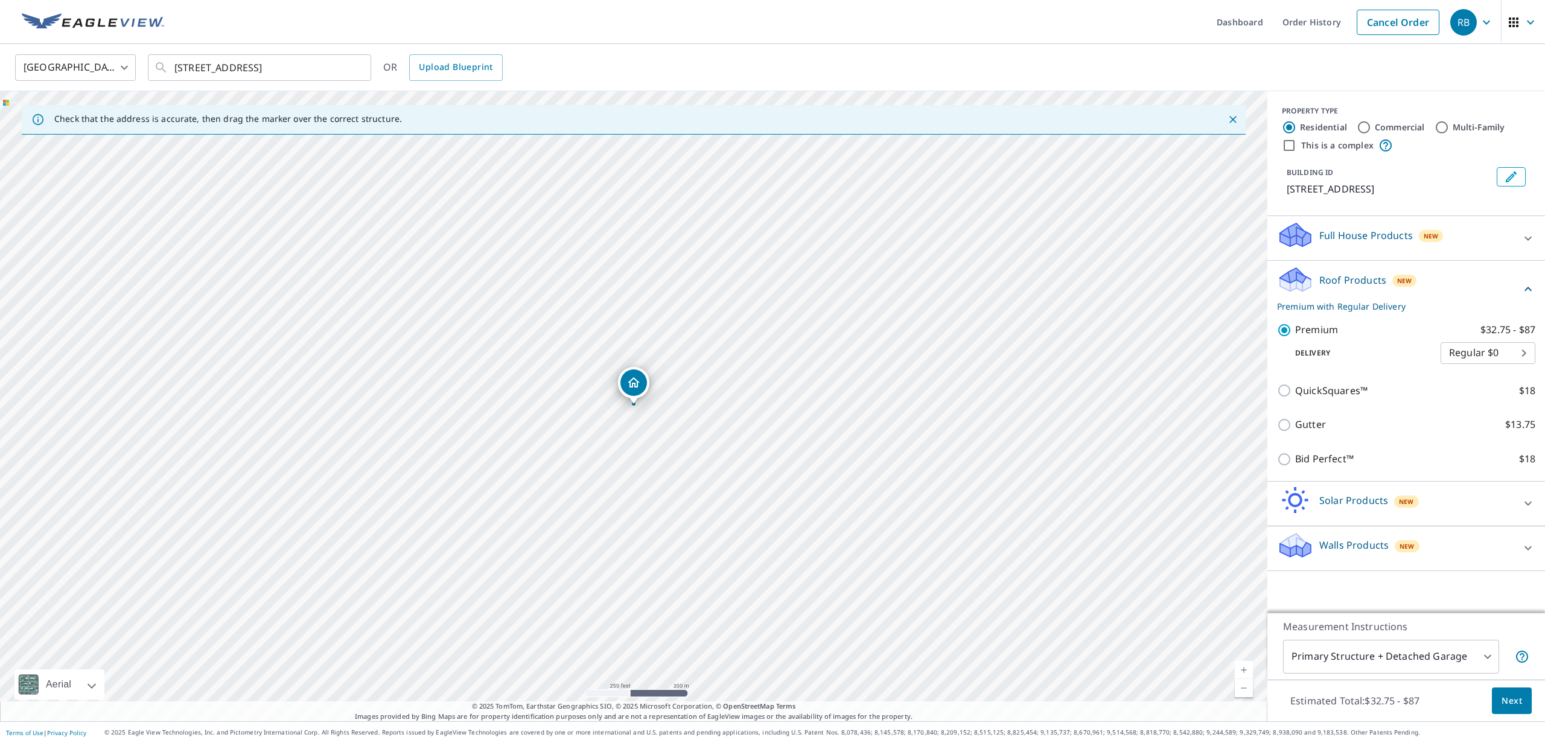
click at [1489, 657] on body "RB RB Dashboard Order History Cancel Order RB [GEOGRAPHIC_DATA] [GEOGRAPHIC_DAT…" at bounding box center [772, 371] width 1545 height 743
click at [1427, 695] on li "All Structures on Parcel" at bounding box center [1391, 696] width 216 height 22
click at [1474, 652] on body "RB RB Dashboard Order History Cancel Order RB [GEOGRAPHIC_DATA] [GEOGRAPHIC_DAT…" at bounding box center [772, 371] width 1545 height 743
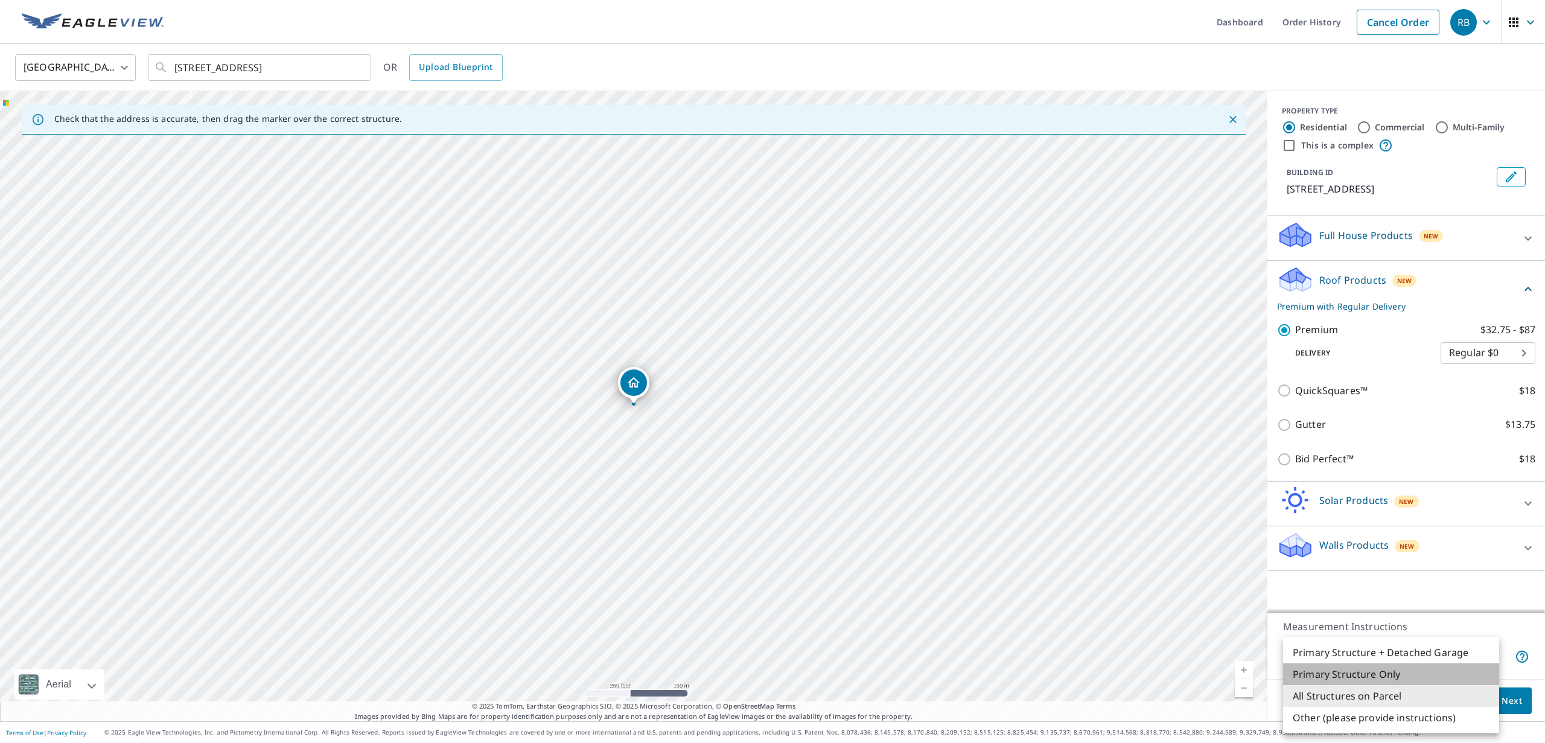
click at [1378, 669] on li "Primary Structure Only" at bounding box center [1391, 674] width 216 height 22
type input "2"
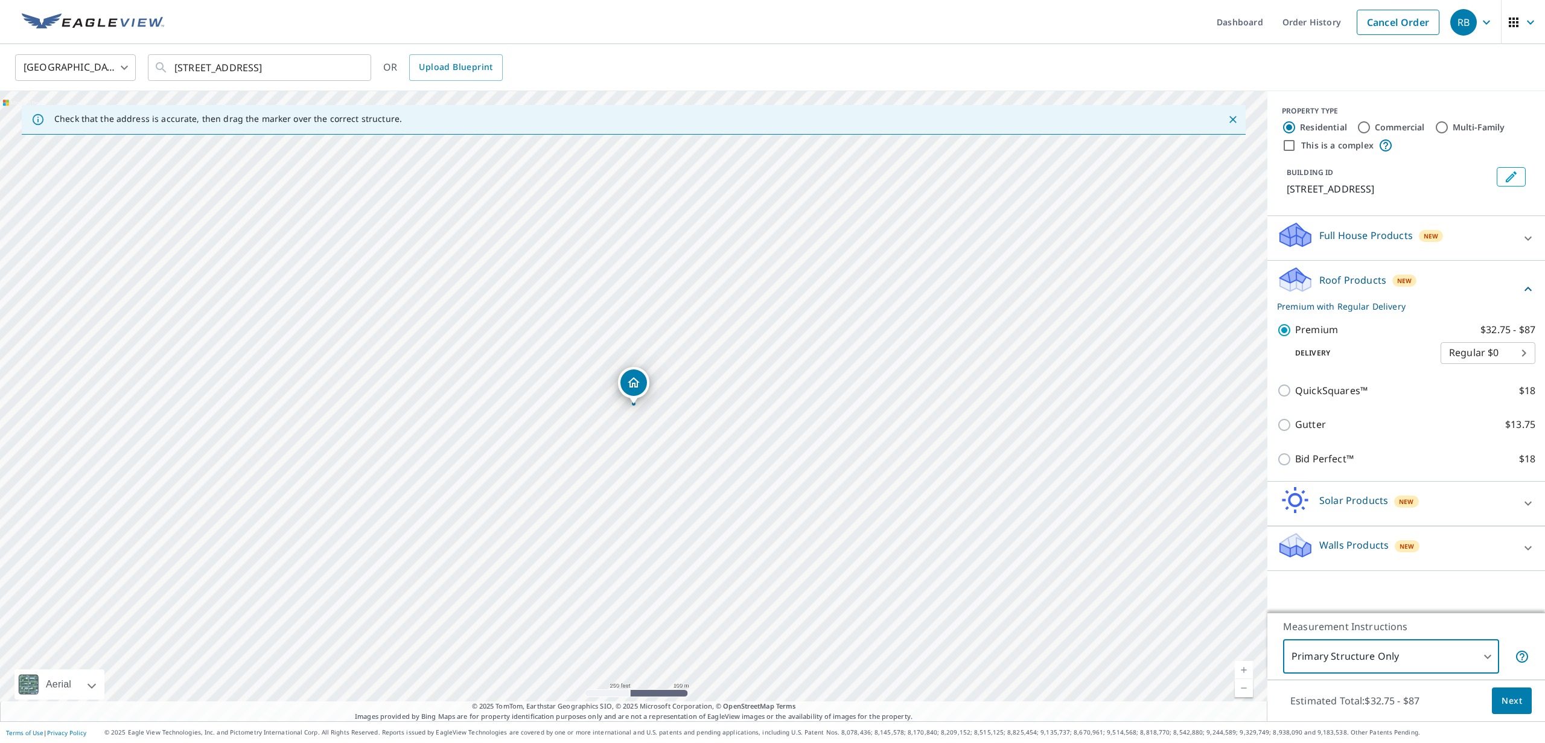
click at [1523, 707] on button "Next" at bounding box center [1512, 700] width 40 height 27
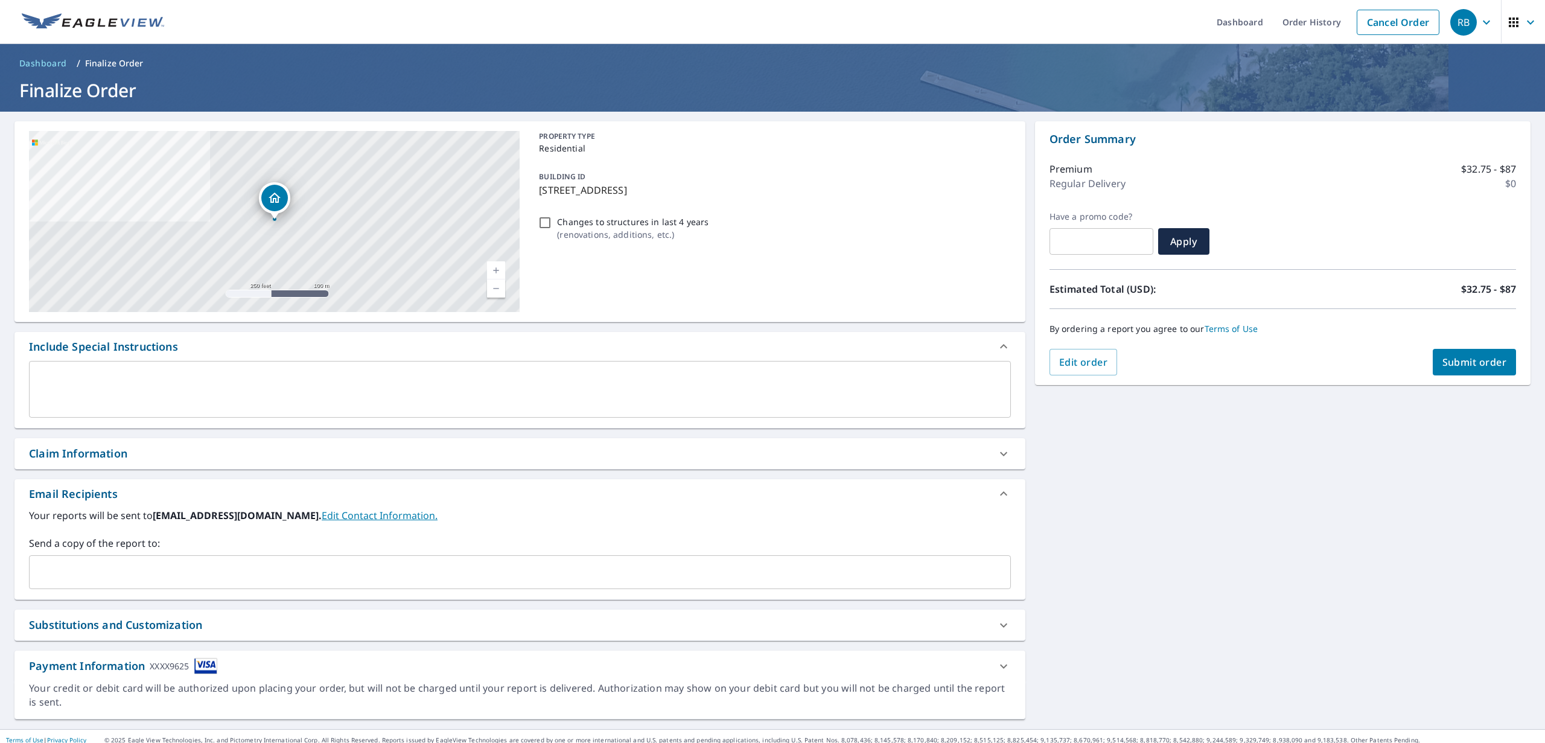
click at [1458, 368] on span "Submit order" at bounding box center [1475, 362] width 65 height 13
